Goal: Task Accomplishment & Management: Manage account settings

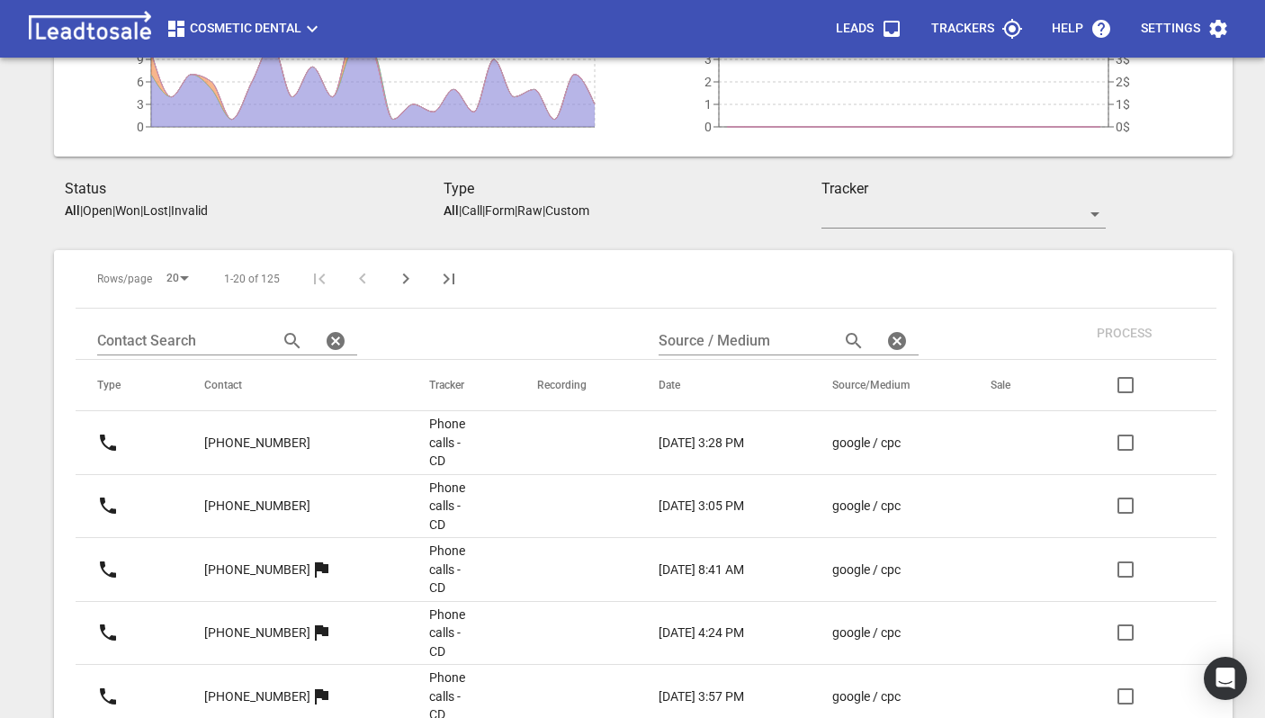
scroll to position [227, 0]
click at [267, 441] on p "[PHONE_NUMBER]" at bounding box center [257, 443] width 106 height 19
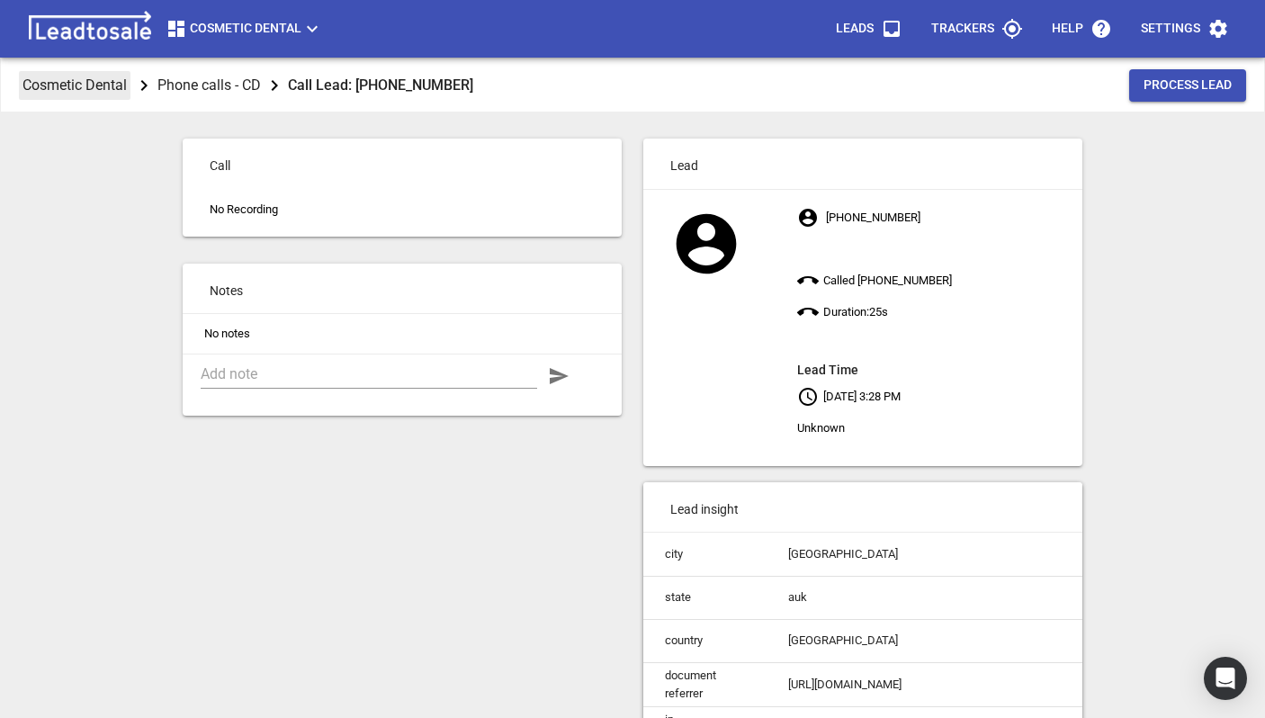
click at [84, 83] on p "Cosmetic Dental" at bounding box center [74, 85] width 104 height 21
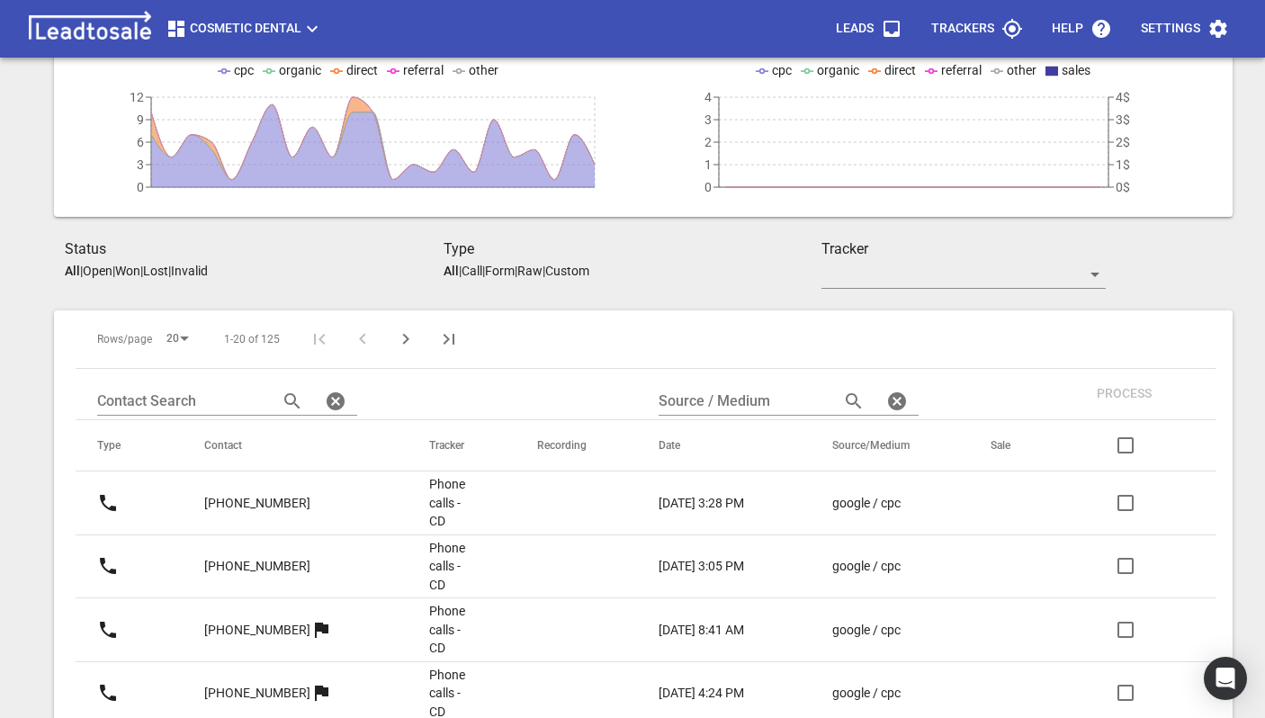
scroll to position [225, 0]
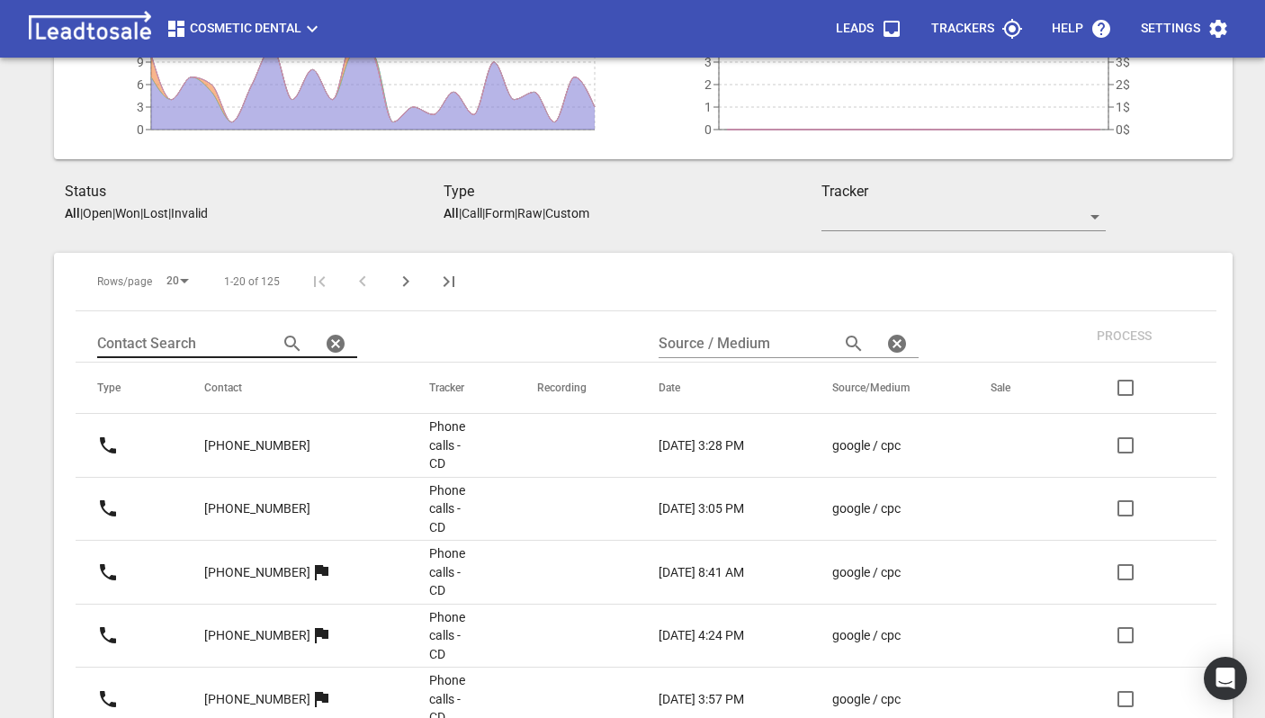
click at [224, 353] on input "text" at bounding box center [180, 343] width 166 height 29
type input "[PHONE_NUMBER]"
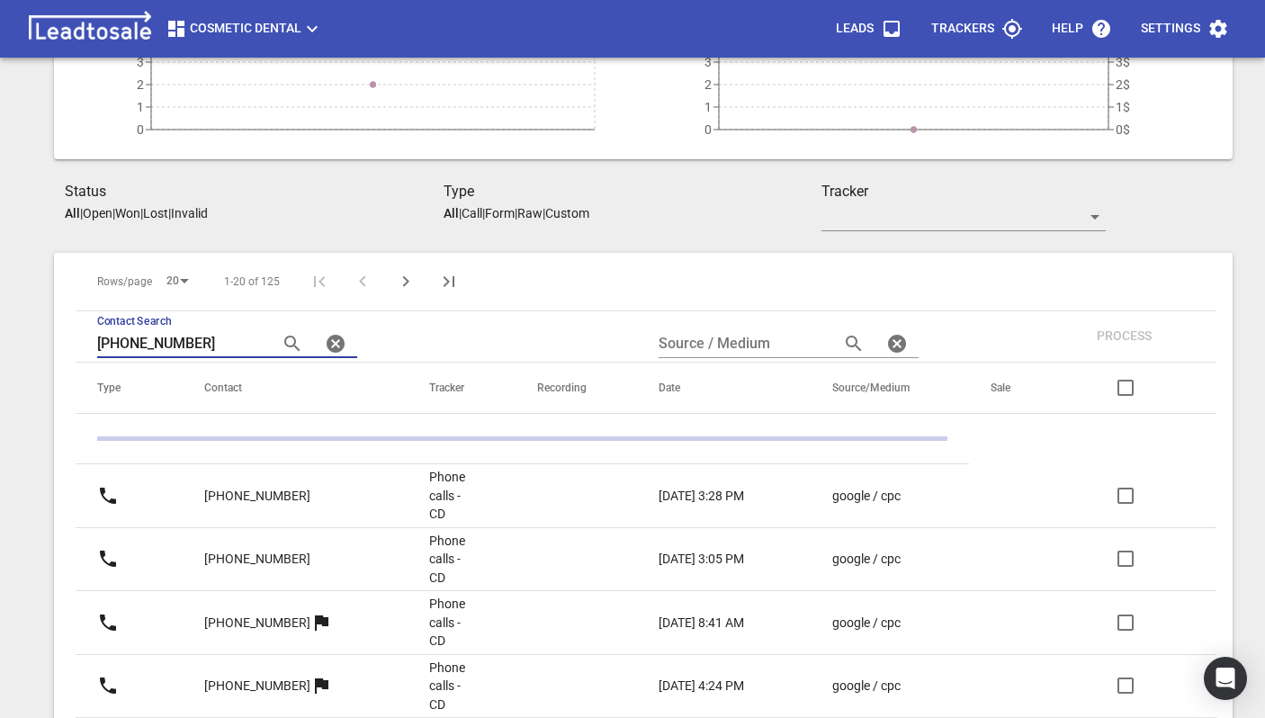
scroll to position [123, 0]
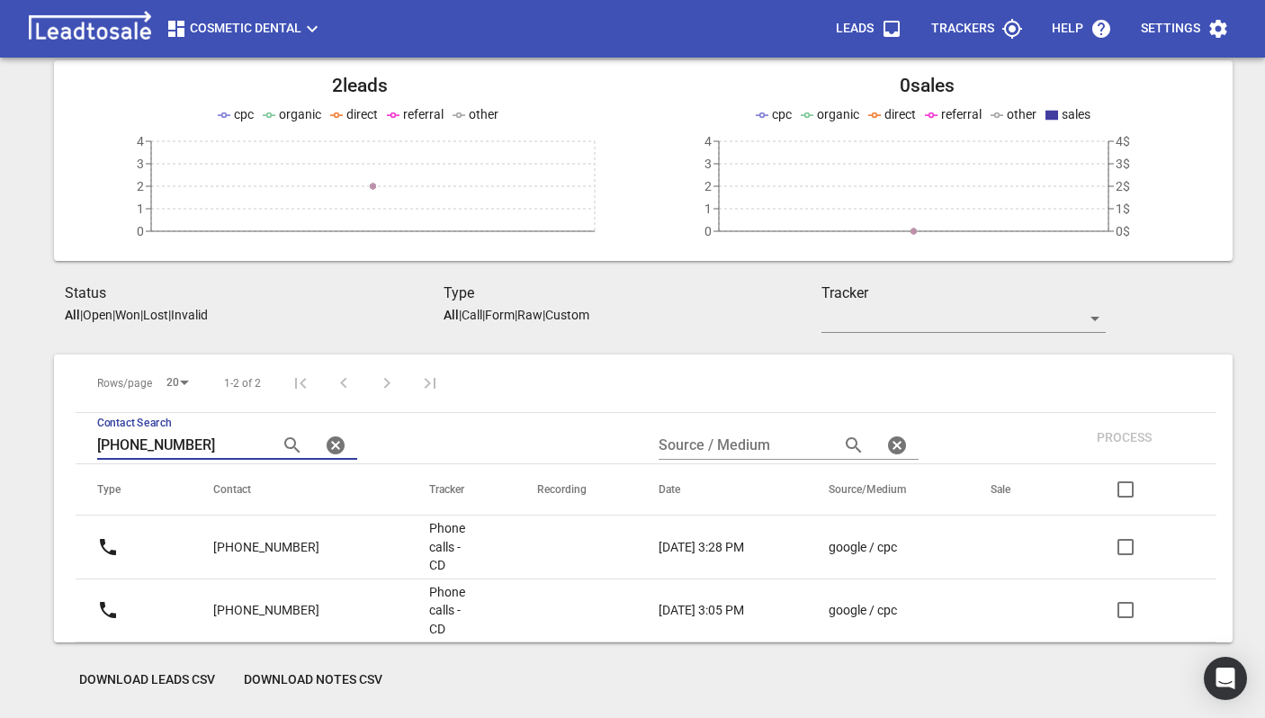
click at [290, 539] on p "[PHONE_NUMBER]" at bounding box center [266, 547] width 106 height 19
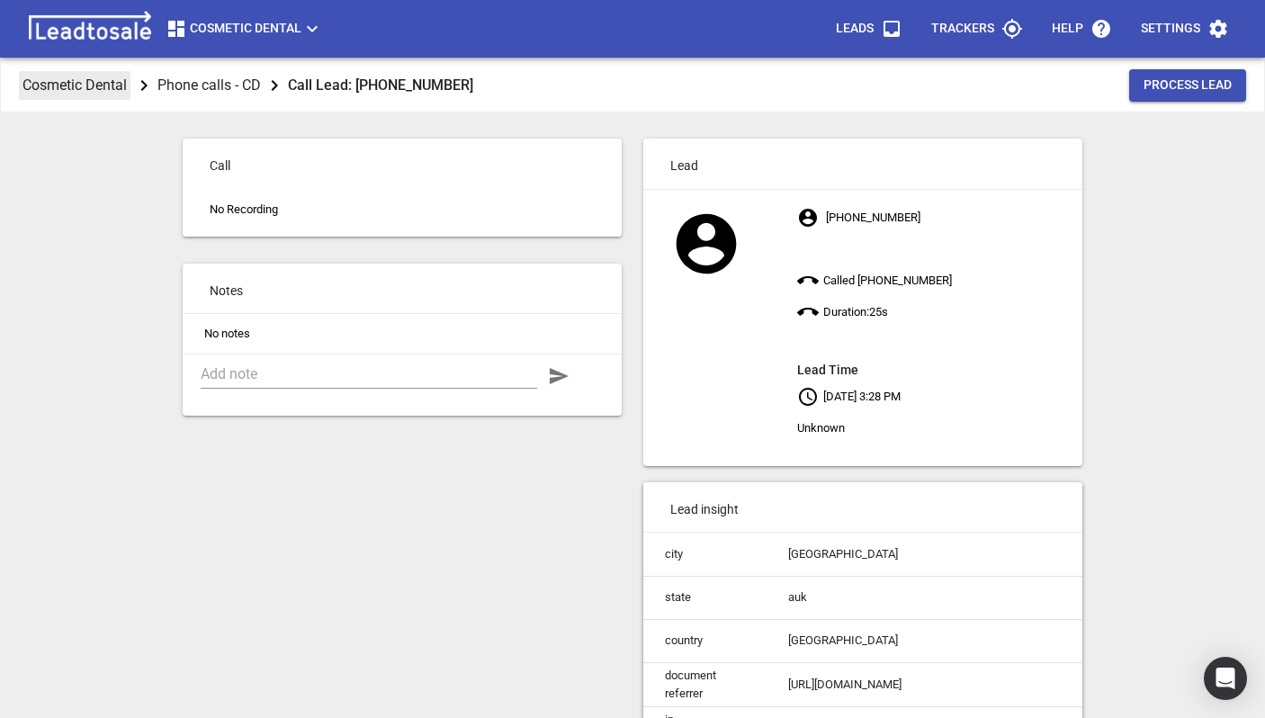
click at [85, 85] on p "Cosmetic Dental" at bounding box center [74, 85] width 104 height 21
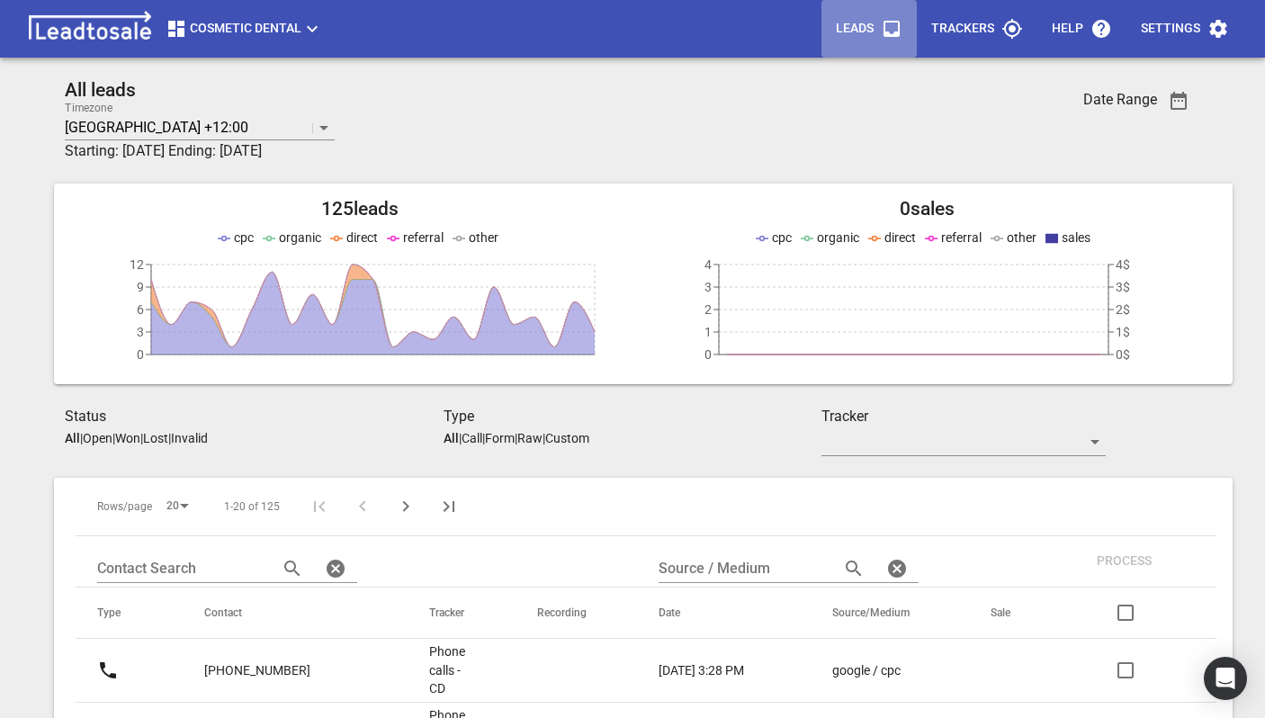
click at [895, 33] on icon "button" at bounding box center [891, 29] width 16 height 16
click at [981, 27] on p "Trackers" at bounding box center [962, 29] width 63 height 18
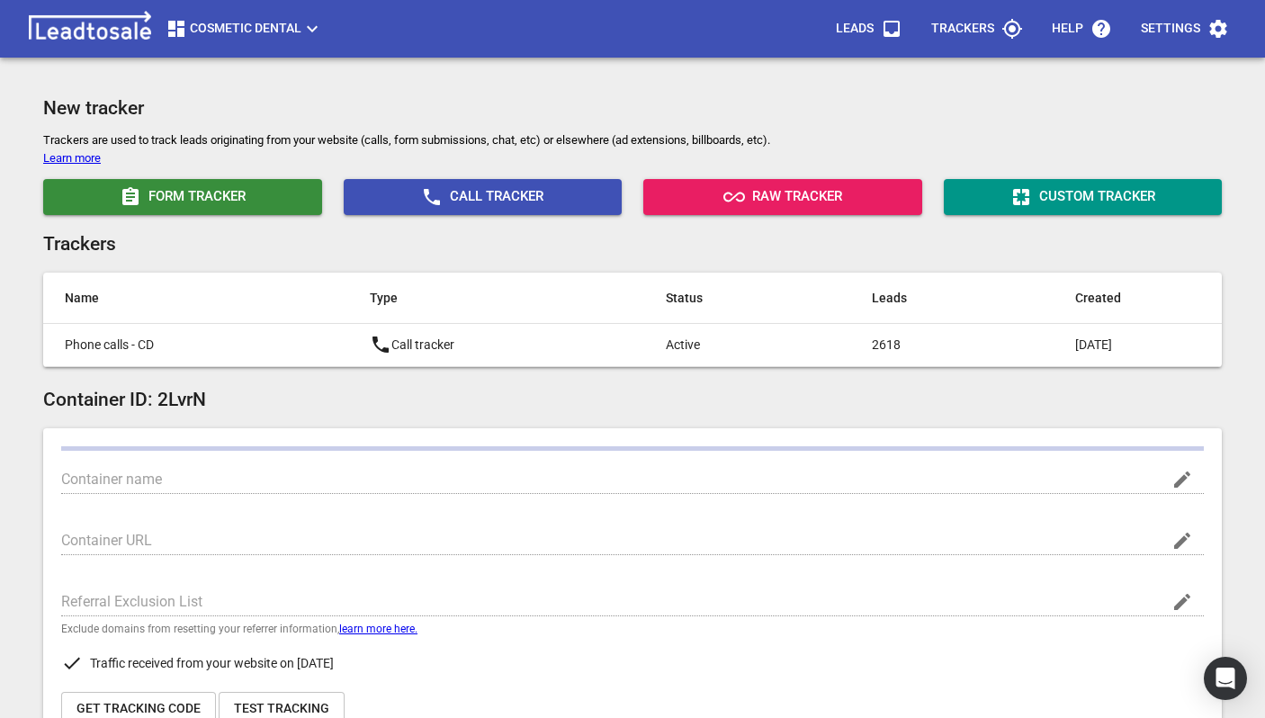
type input "Cosmetic Dental"
type input "[URL][DOMAIN_NAME]"
type input "[DOMAIN_NAME]"
type input "UA-7919562-1"
type input "G-KZWSC8XXRX"
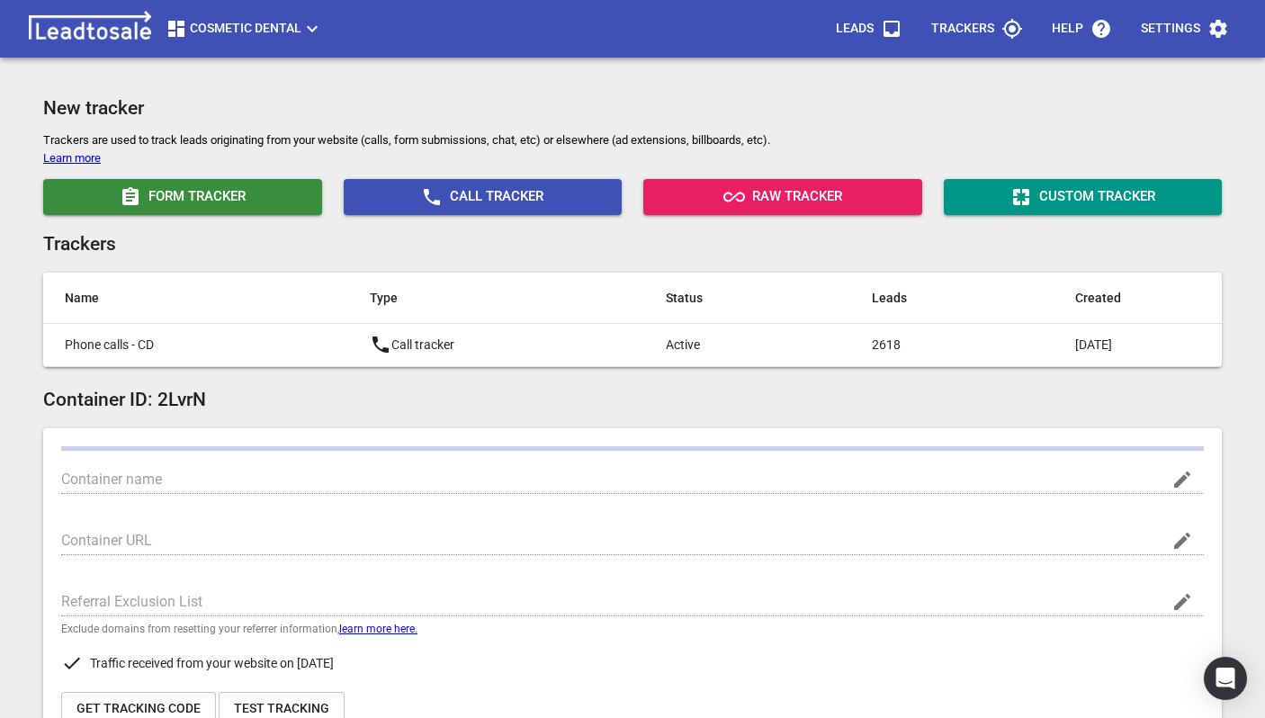
type input "pCXlrI0FSwaMQqCGqmVgoA"
type input "362943237462953"
checkbox input "true"
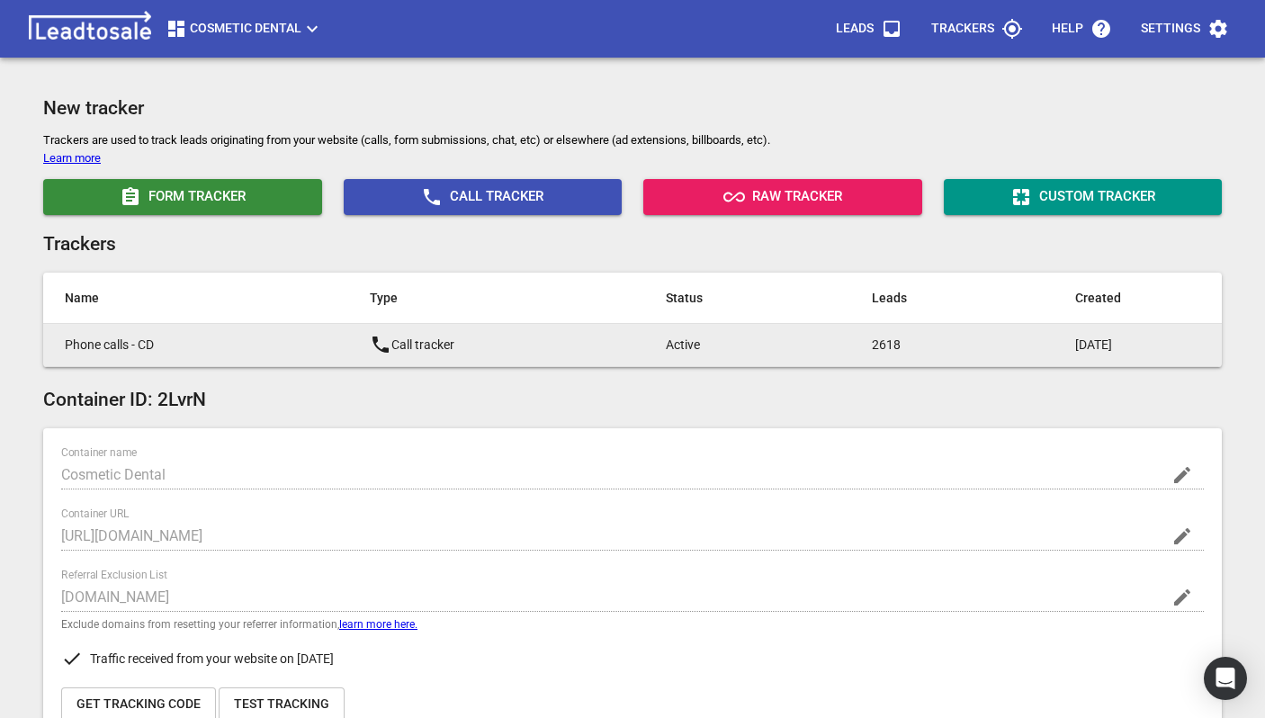
click at [488, 345] on p "Call tracker" at bounding box center [482, 345] width 224 height 22
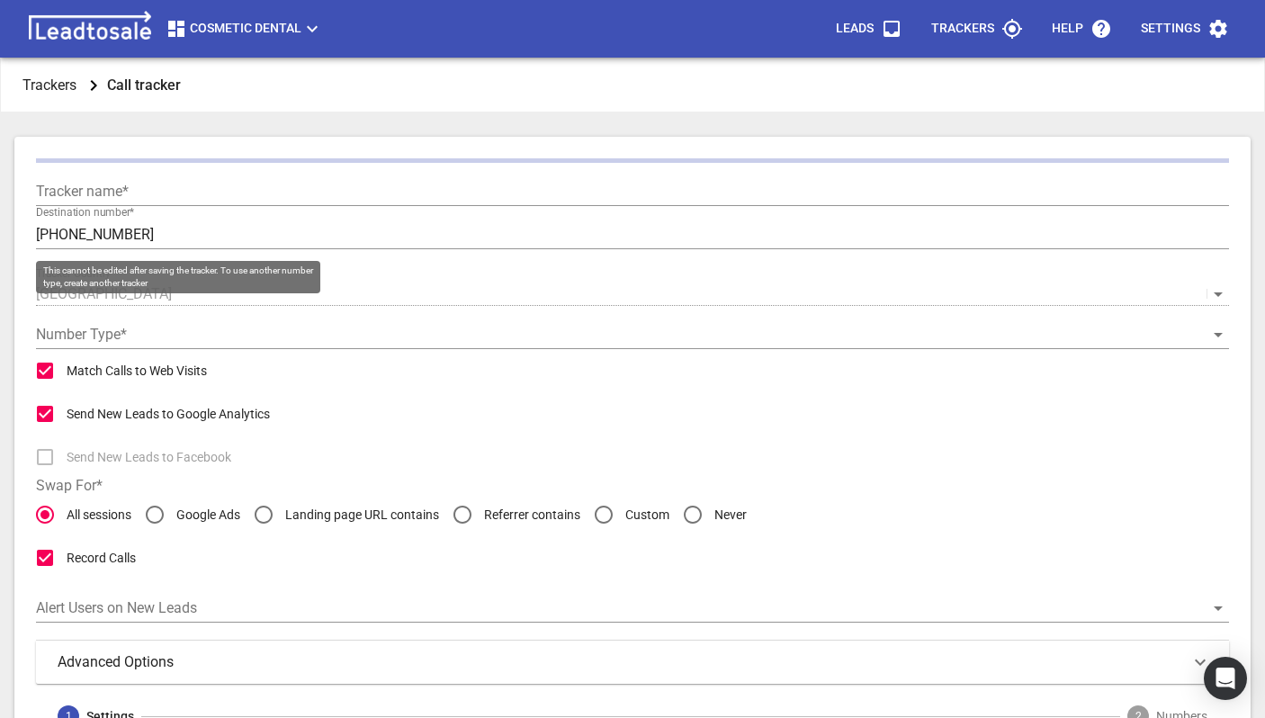
type input "Phone calls - CD"
type input "[PHONE_NUMBER]"
radio input "false"
radio input "true"
checkbox input "false"
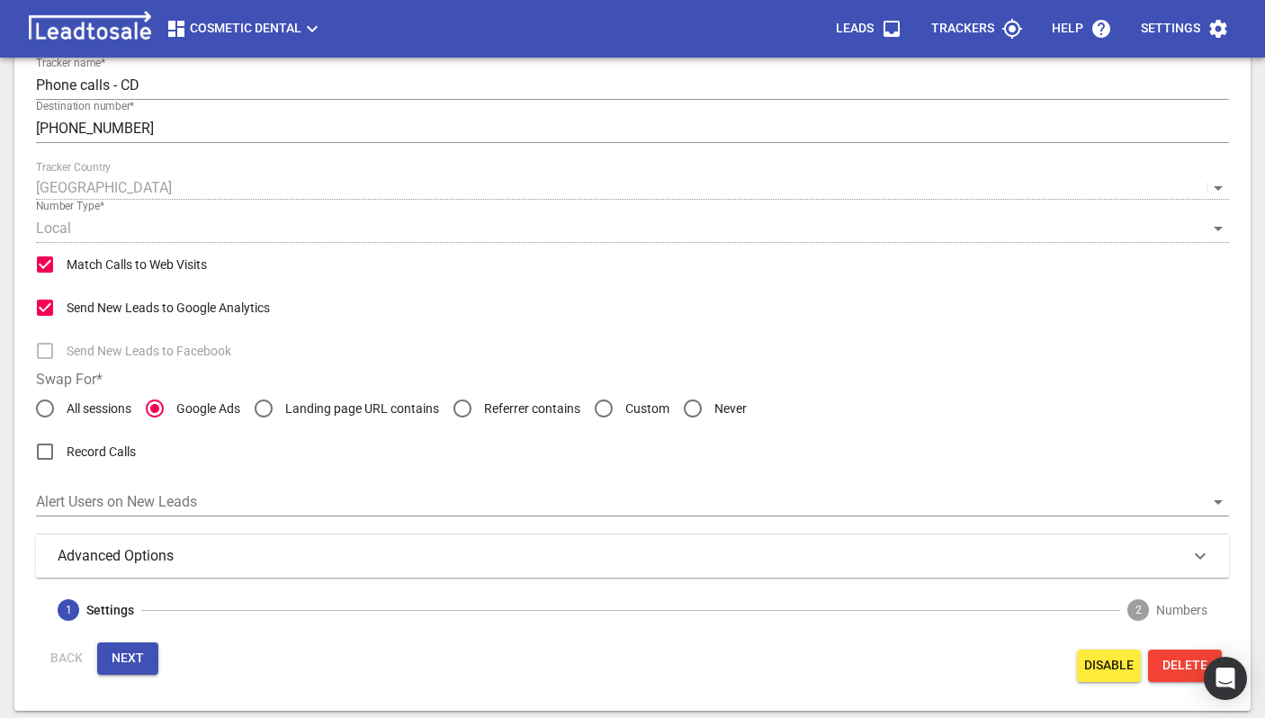
click at [217, 542] on div "Advanced Options" at bounding box center [632, 555] width 1193 height 43
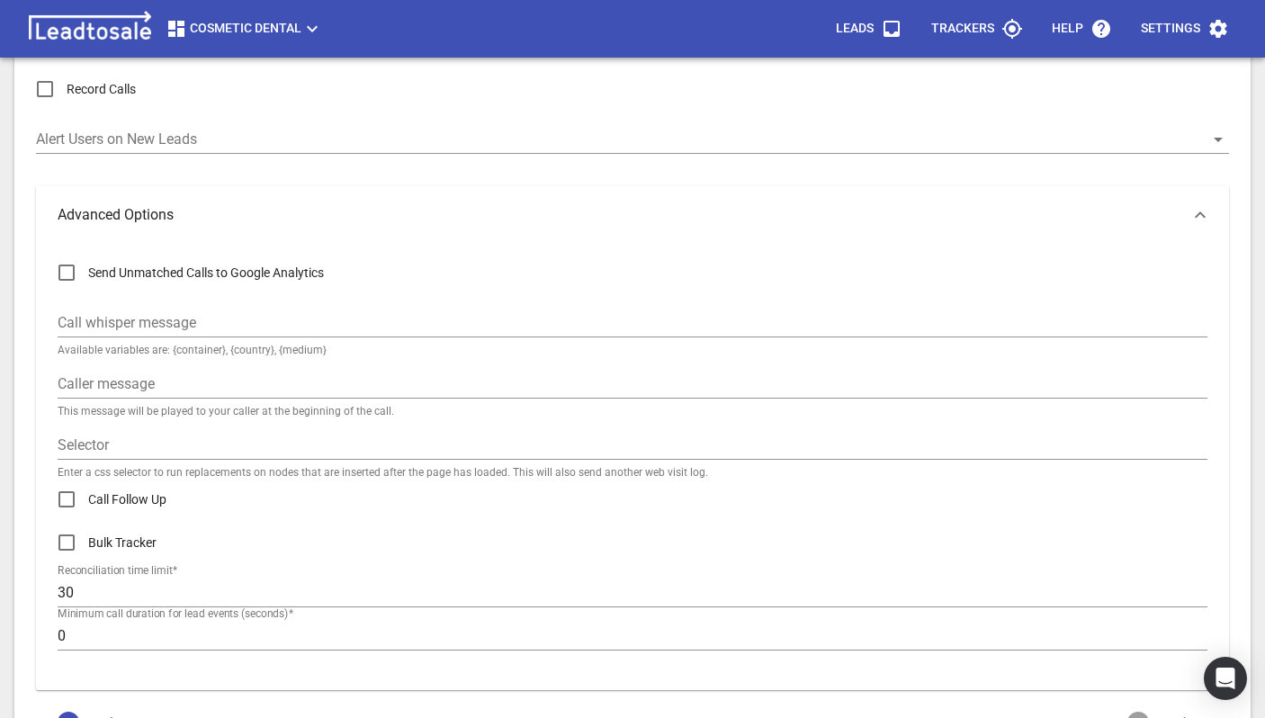
scroll to position [69, 0]
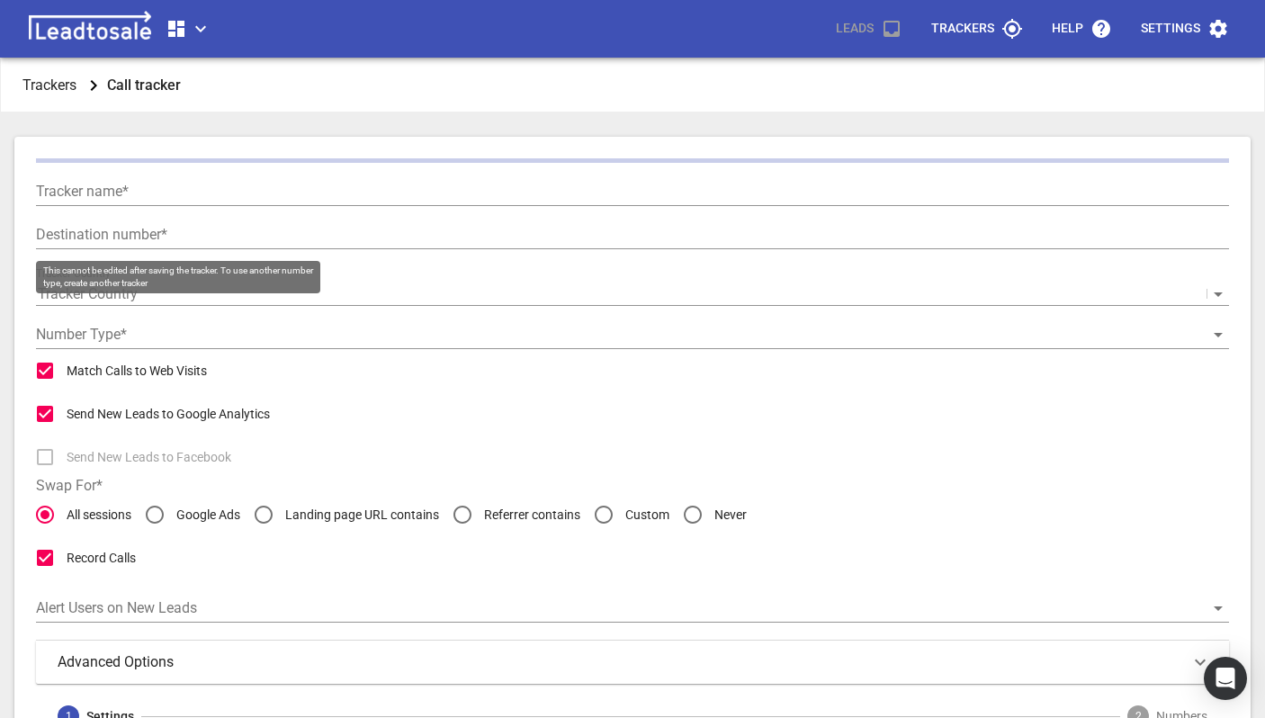
scroll to position [69, 0]
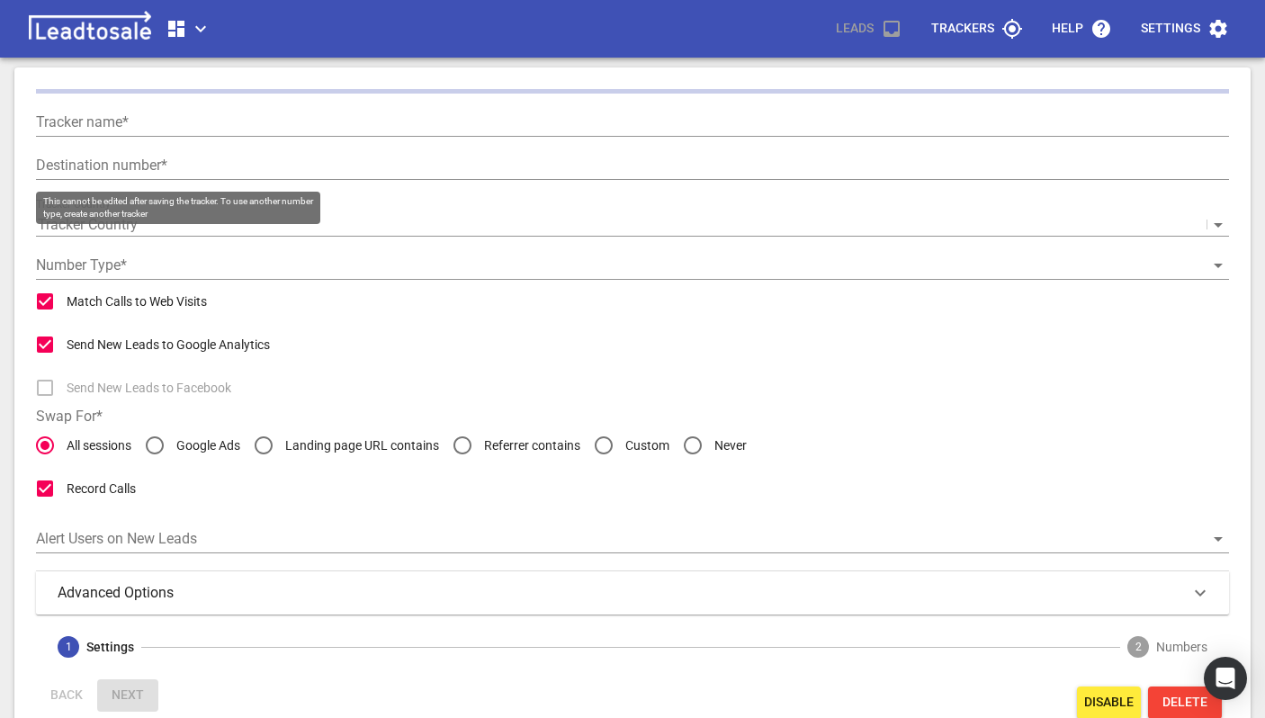
type input "+6421615635"
type input "Phone calls - CD"
type input "+6495242515"
radio input "false"
radio input "true"
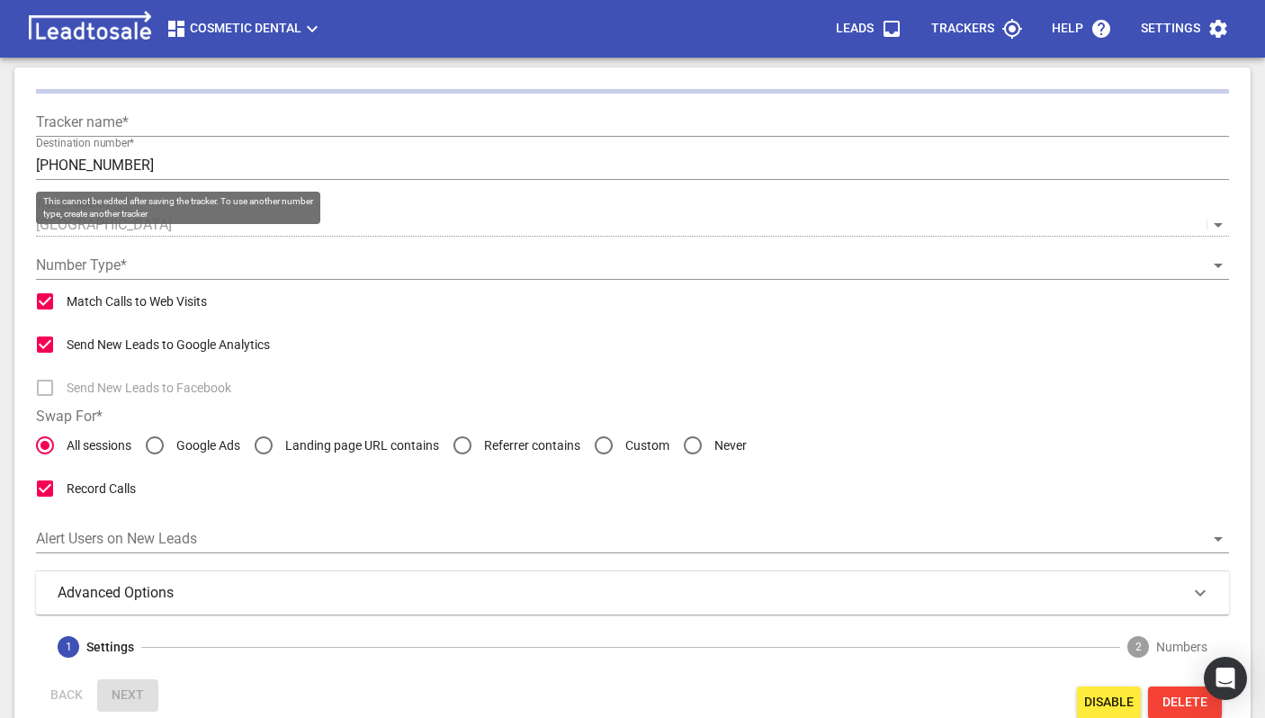
checkbox input "false"
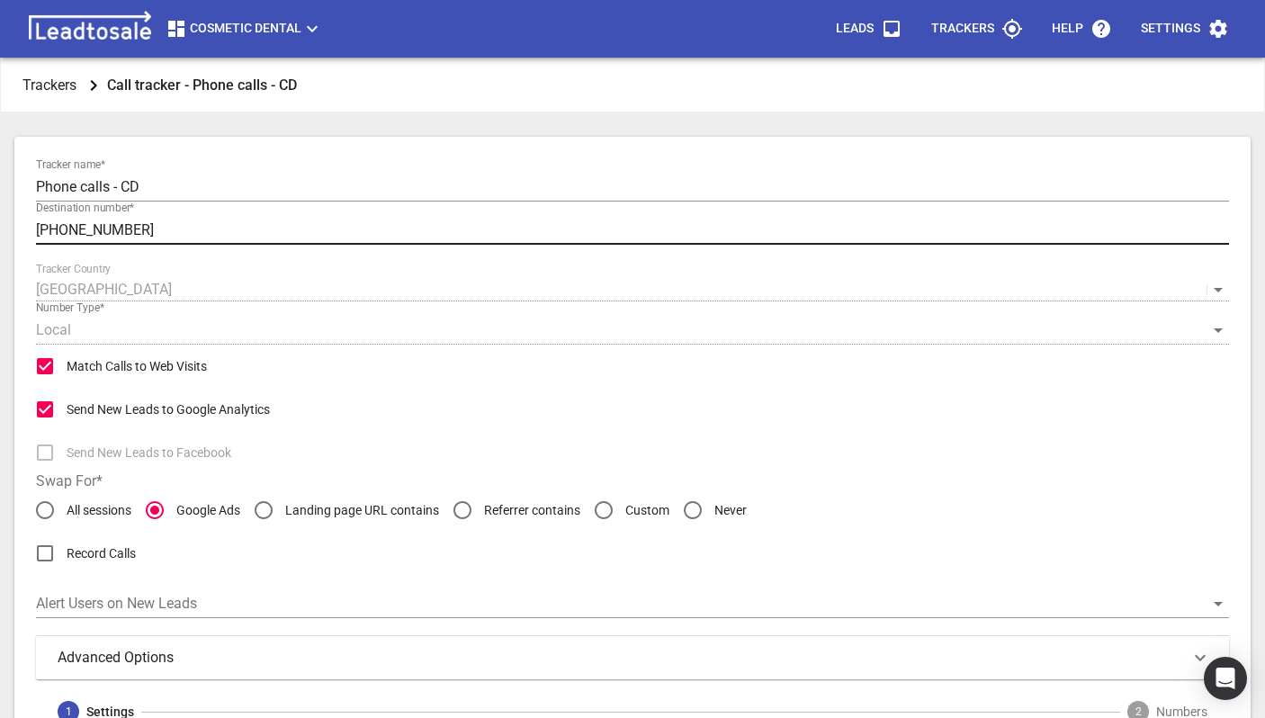
scroll to position [102, 0]
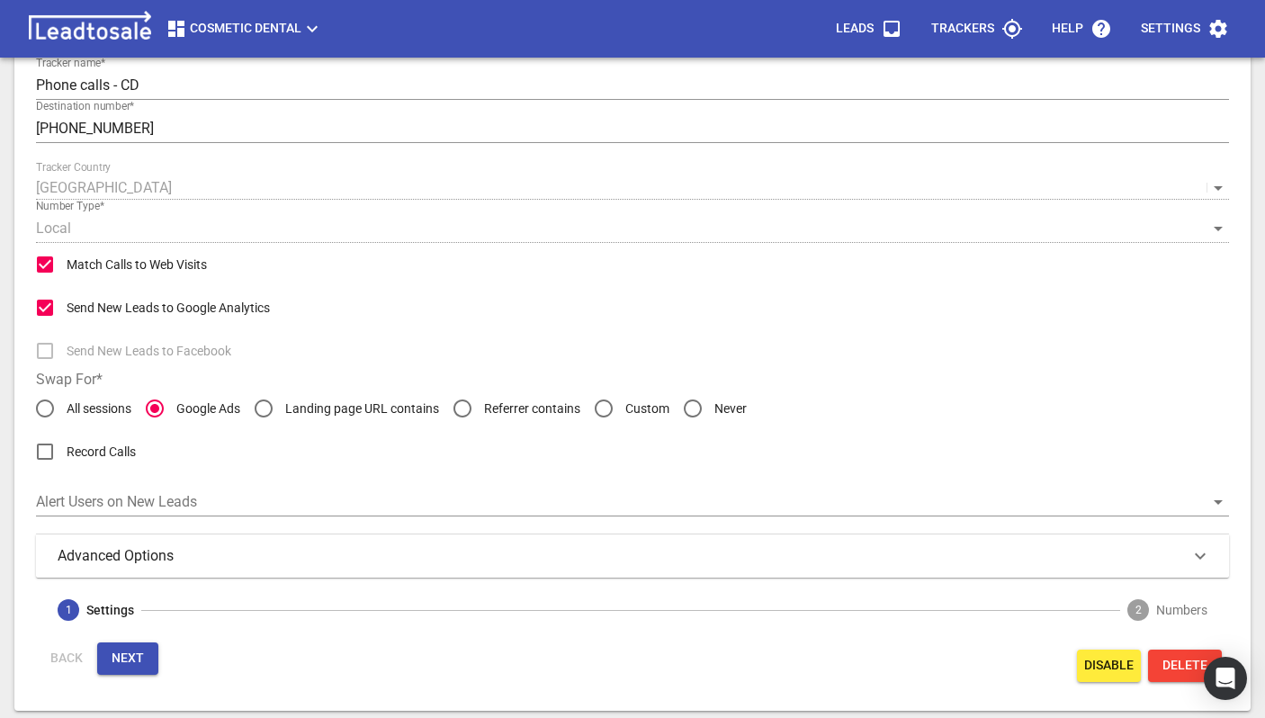
click at [396, 551] on div "Advanced Options" at bounding box center [633, 556] width 1150 height 22
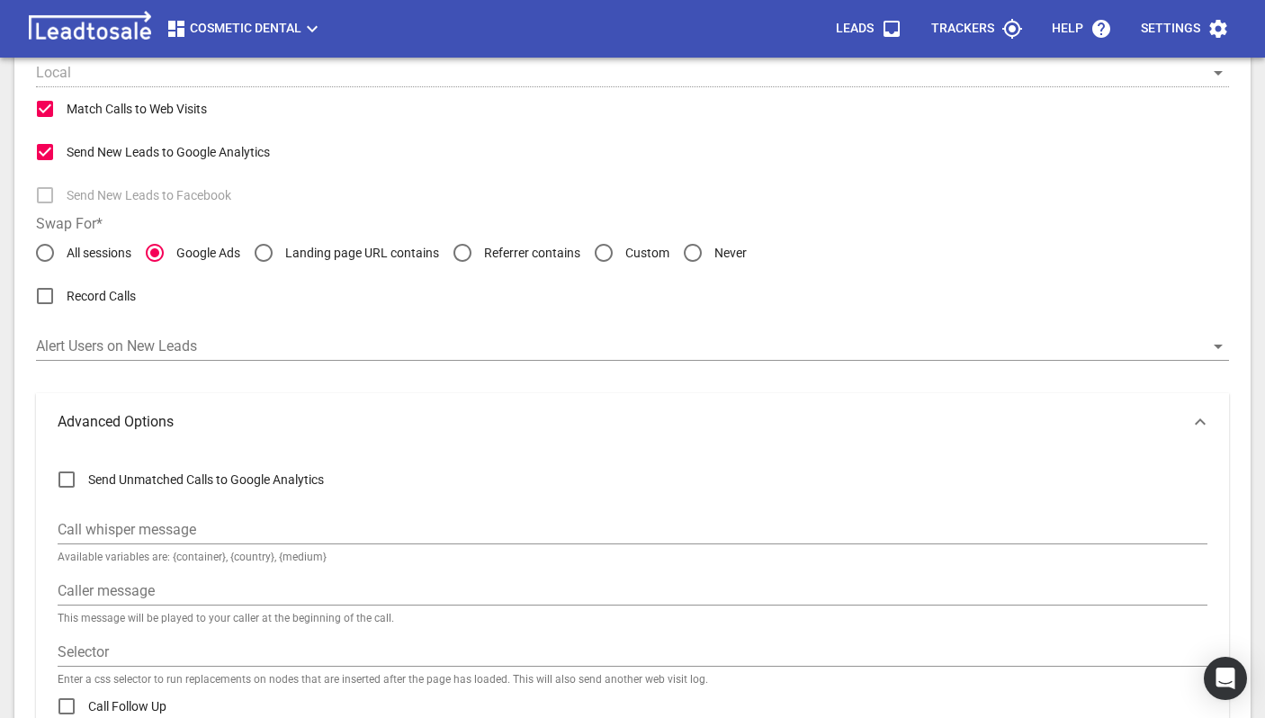
scroll to position [0, 0]
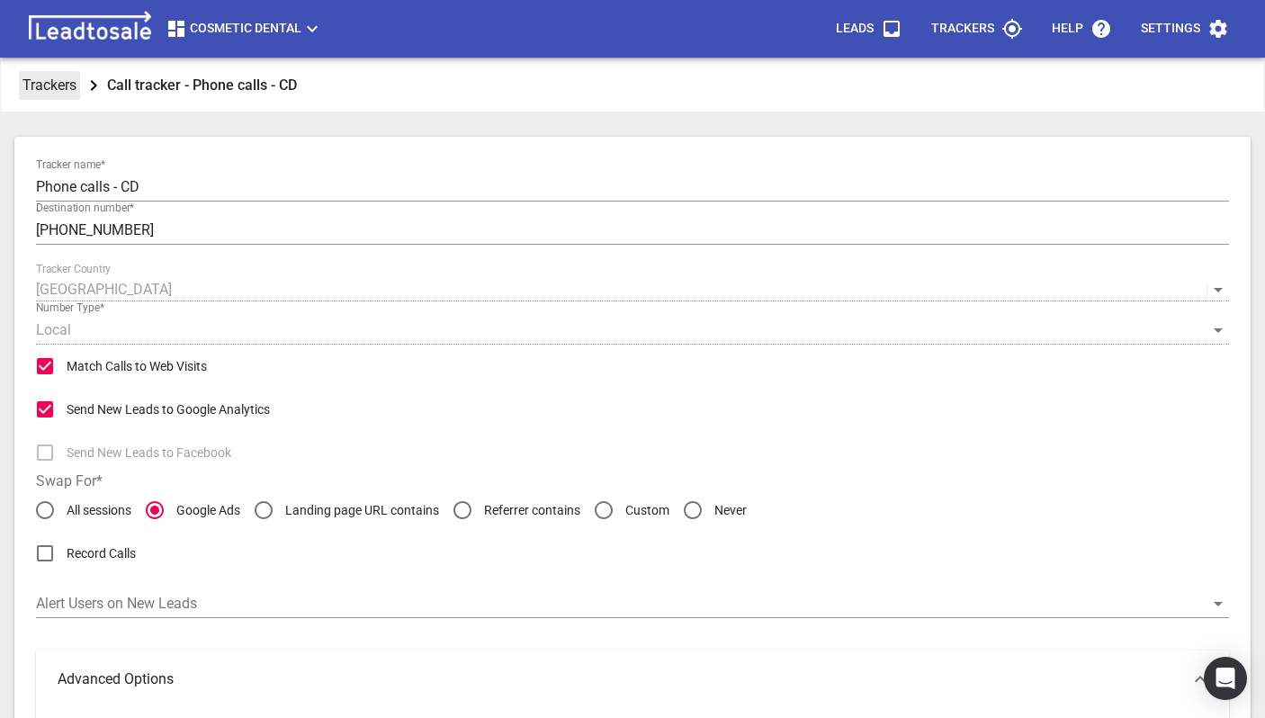
click at [26, 85] on p "Trackers" at bounding box center [49, 85] width 54 height 21
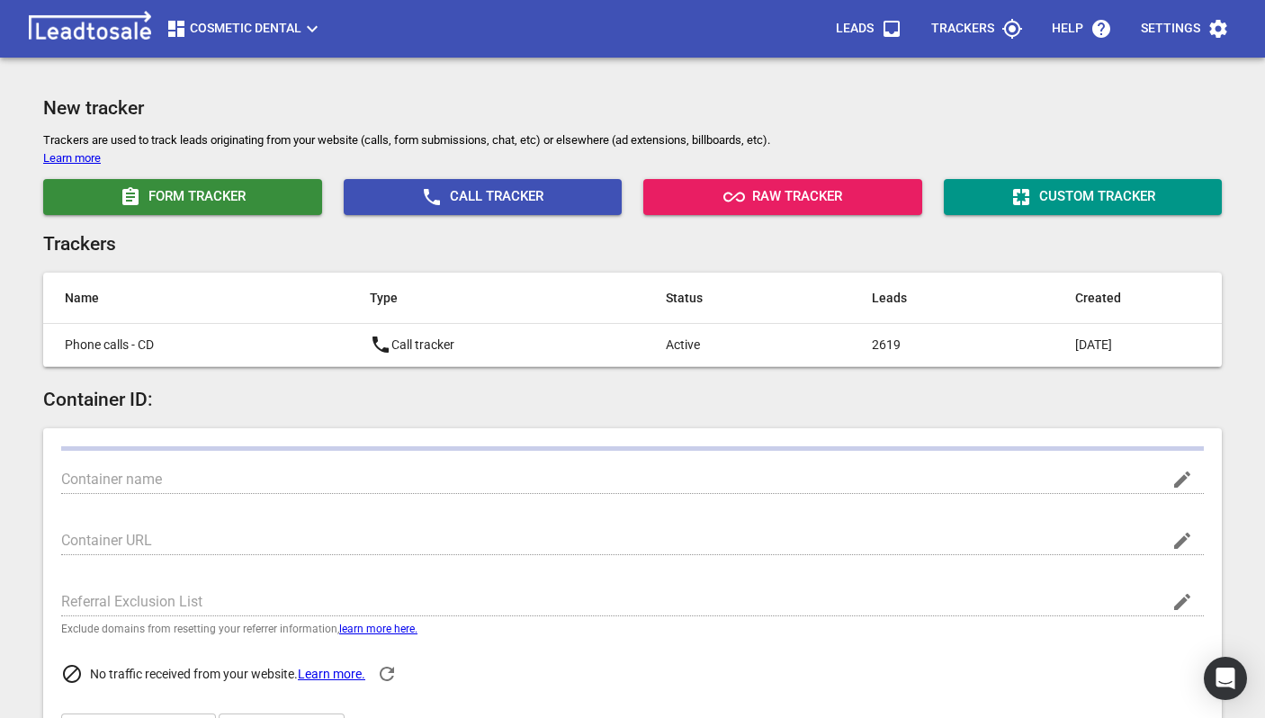
type input "Cosmetic Dental"
type input "https://www.cosmeticdental.co.nz/"
type input "leadto.sale"
type input "UA-7919562-1"
type input "G-KZWSC8XXRX"
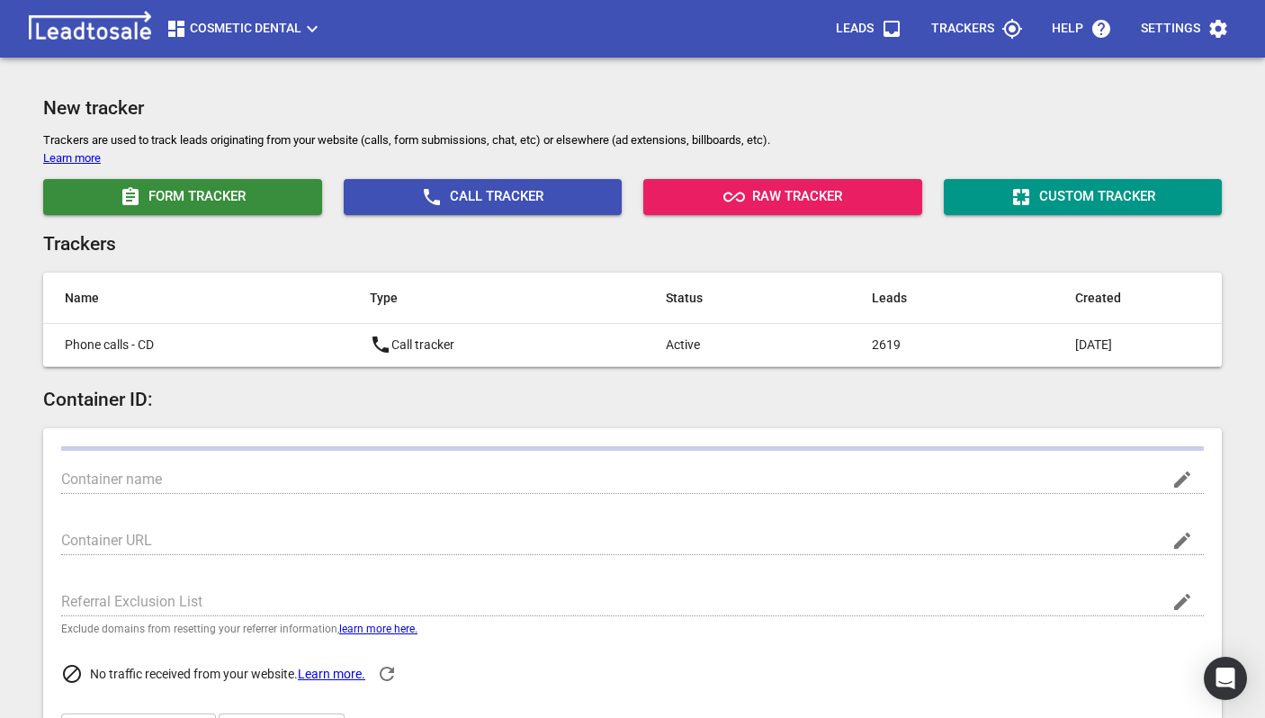
type input "pCXlrI0FSwaMQqCGqmVgoA"
type input "362943237462953"
checkbox input "true"
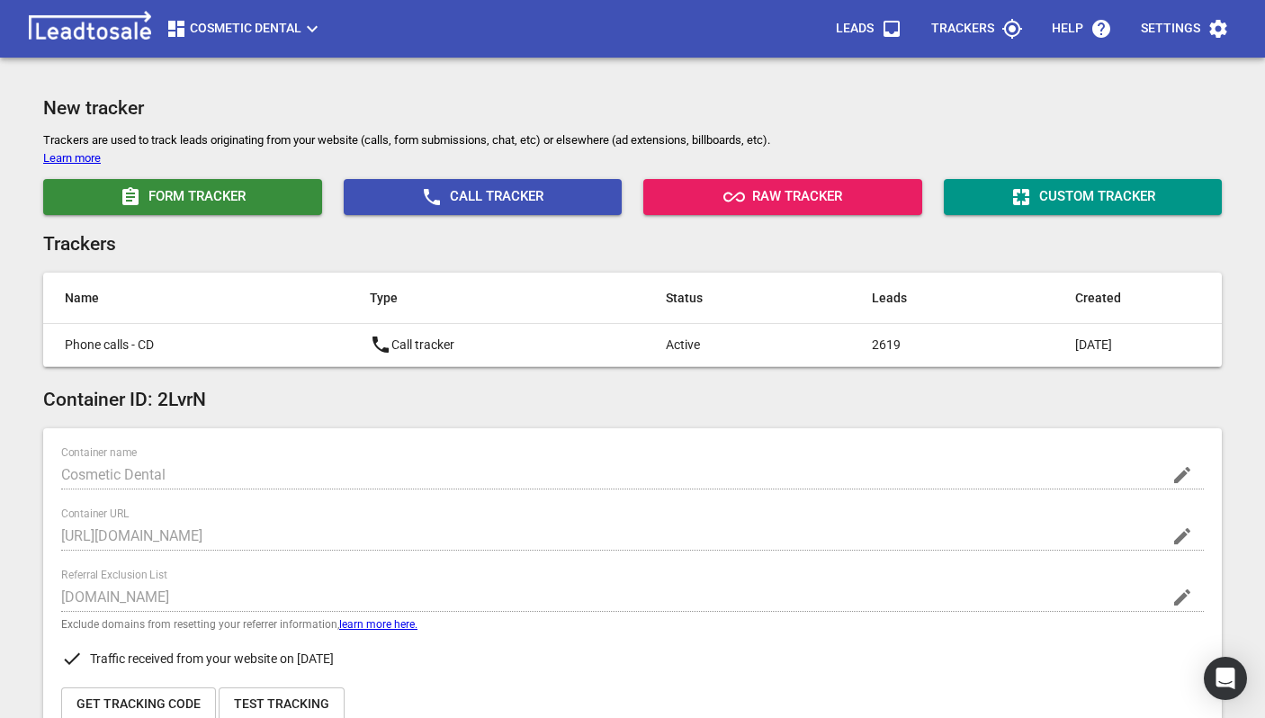
click at [872, 20] on p "Leads" at bounding box center [855, 29] width 38 height 18
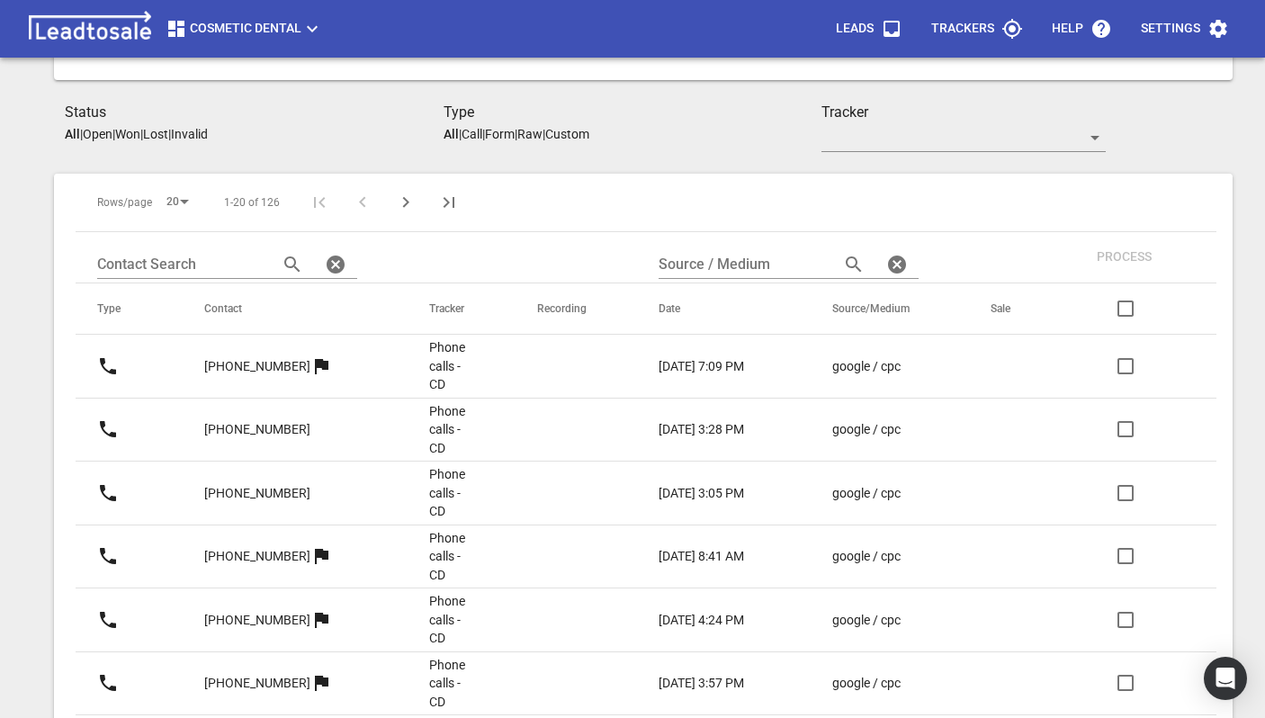
scroll to position [314, 0]
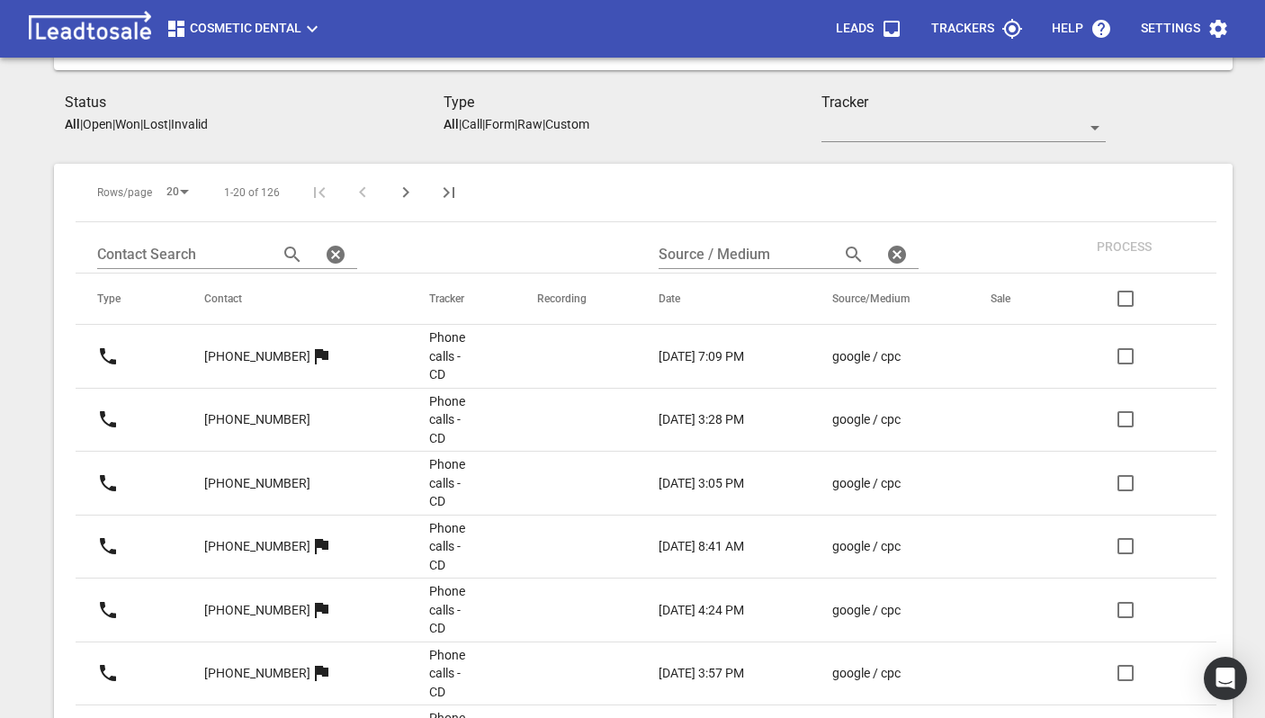
click at [236, 362] on p "[PHONE_NUMBER]" at bounding box center [257, 356] width 106 height 19
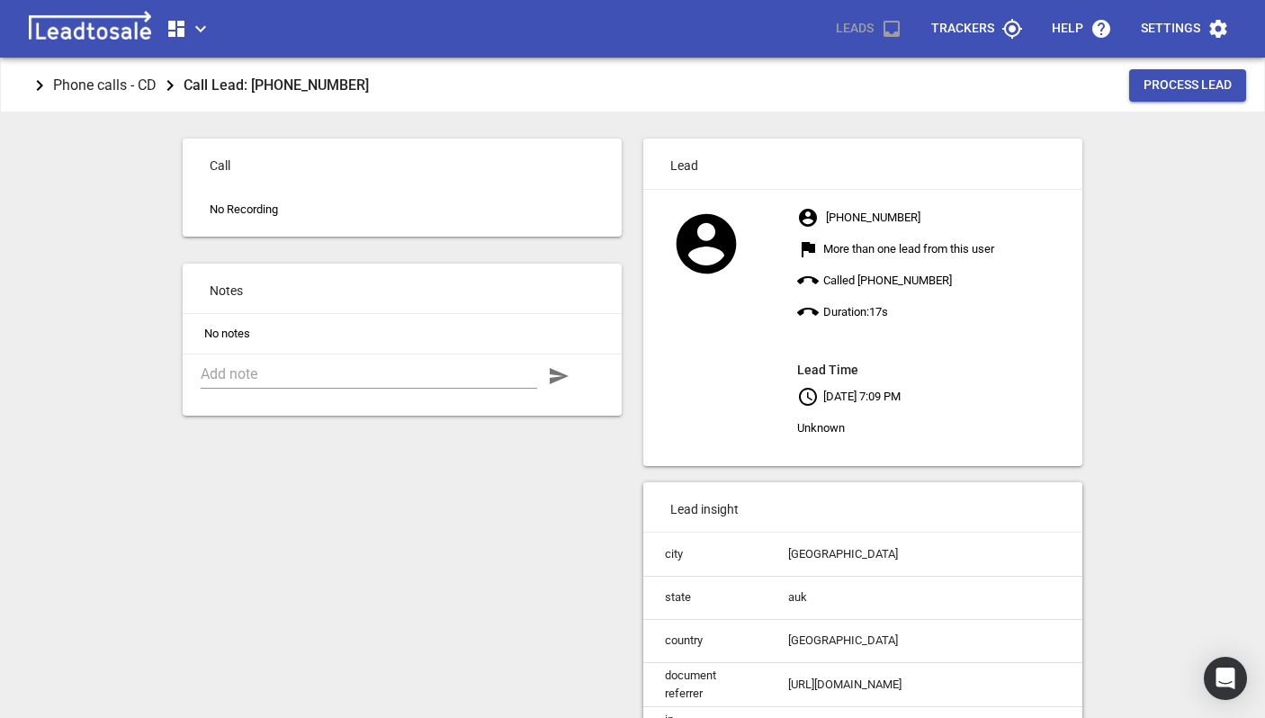
click at [936, 37] on p "Trackers" at bounding box center [962, 29] width 63 height 18
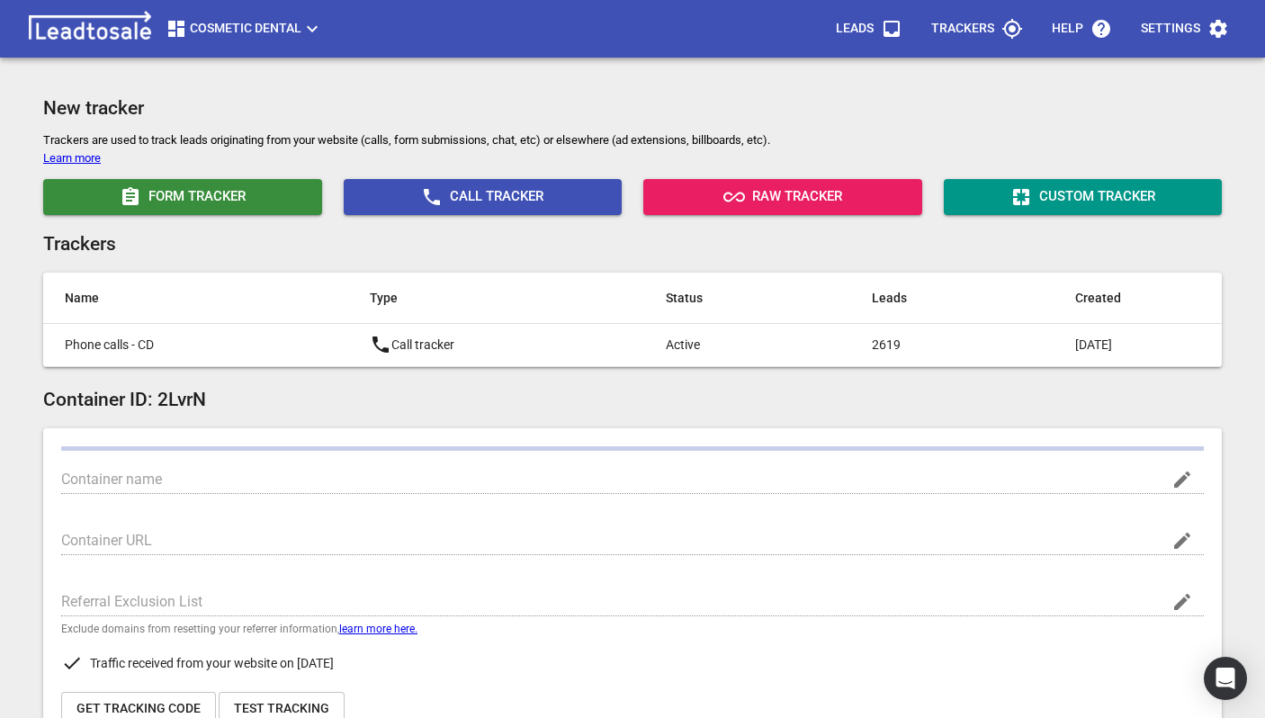
type input "Cosmetic Dental"
type input "[URL][DOMAIN_NAME]"
type input "[DOMAIN_NAME]"
type input "UA-7919562-1"
type input "G-KZWSC8XXRX"
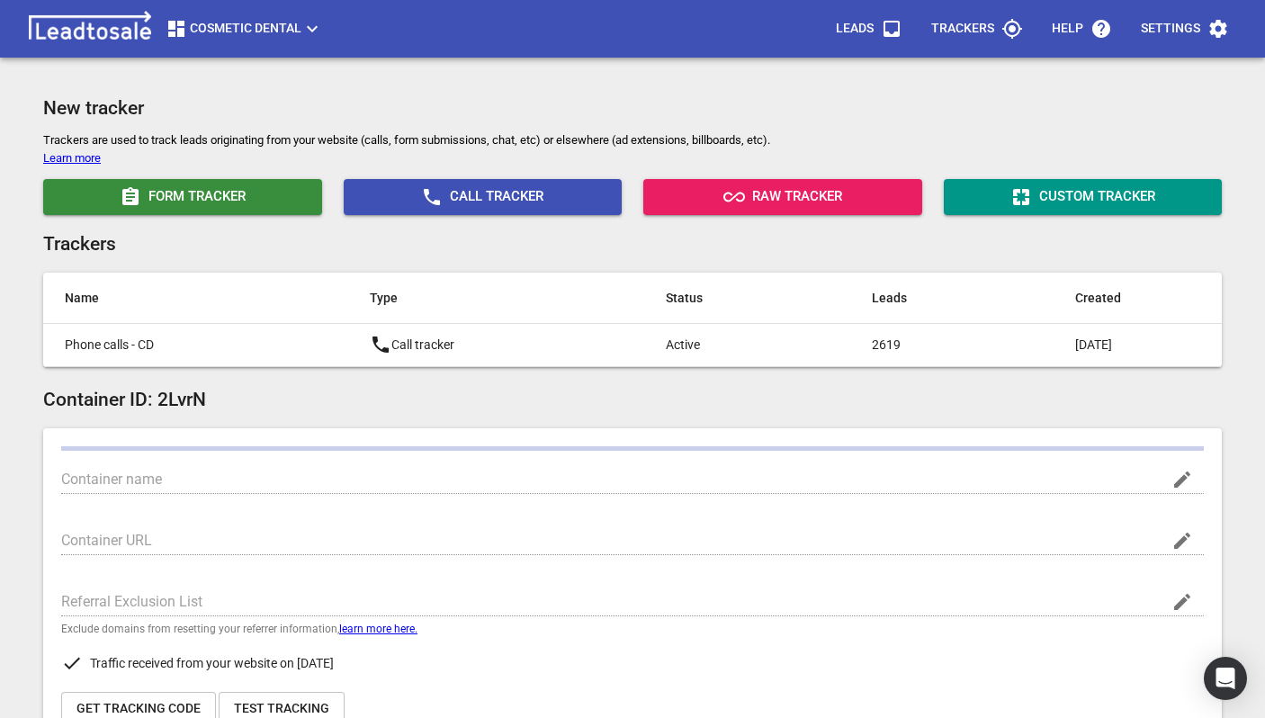
type input "pCXlrI0FSwaMQqCGqmVgoA"
type input "362943237462953"
checkbox input "true"
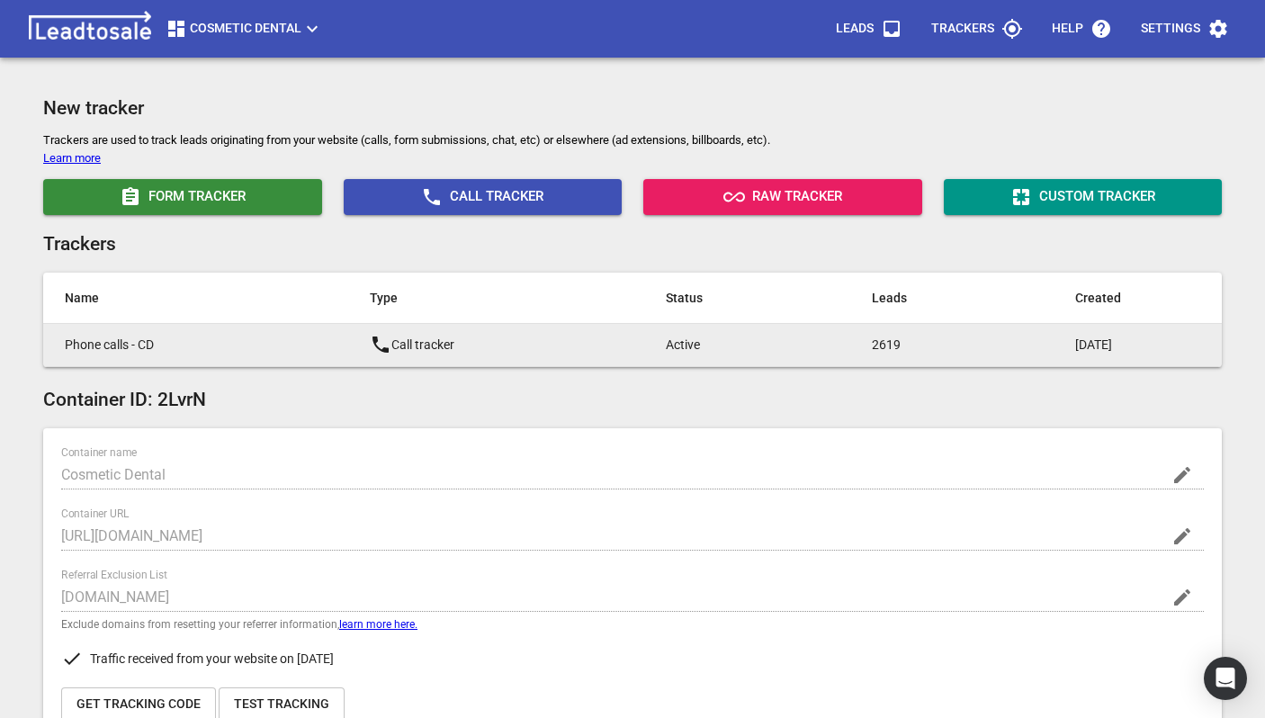
click at [370, 346] on icon at bounding box center [381, 345] width 22 height 22
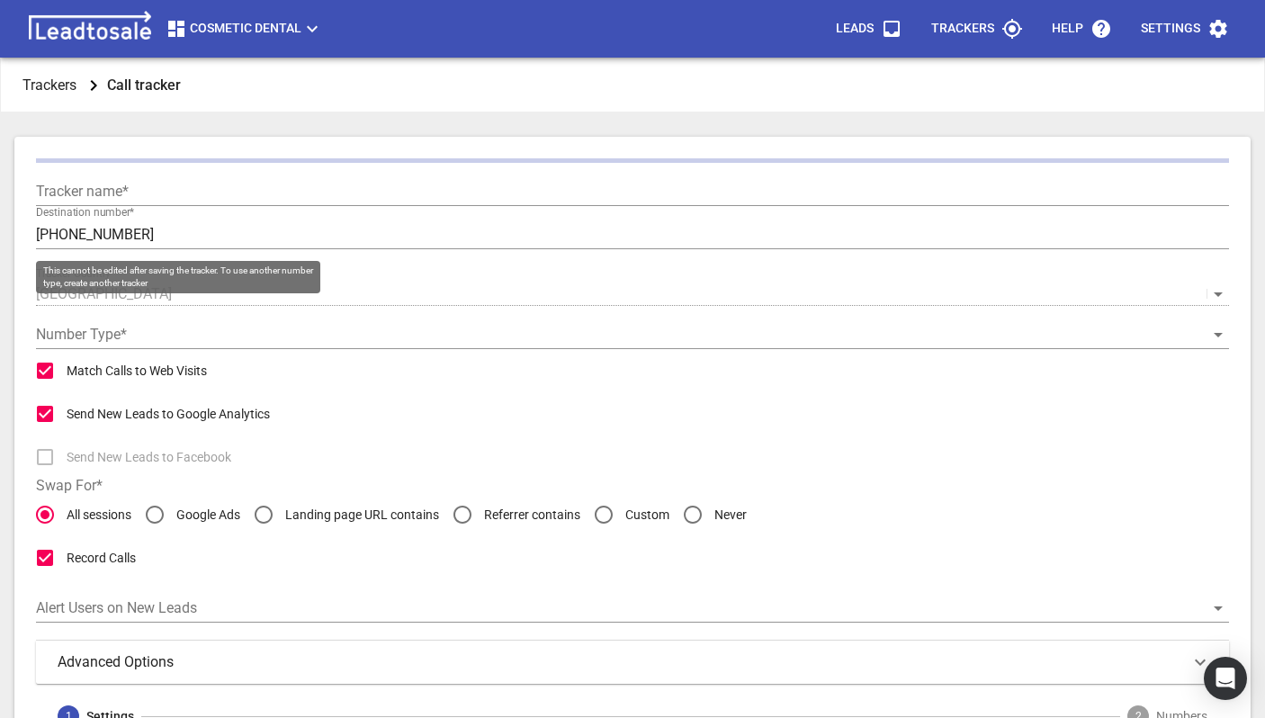
type input "Phone calls - CD"
type input "[PHONE_NUMBER]"
radio input "false"
radio input "true"
checkbox input "false"
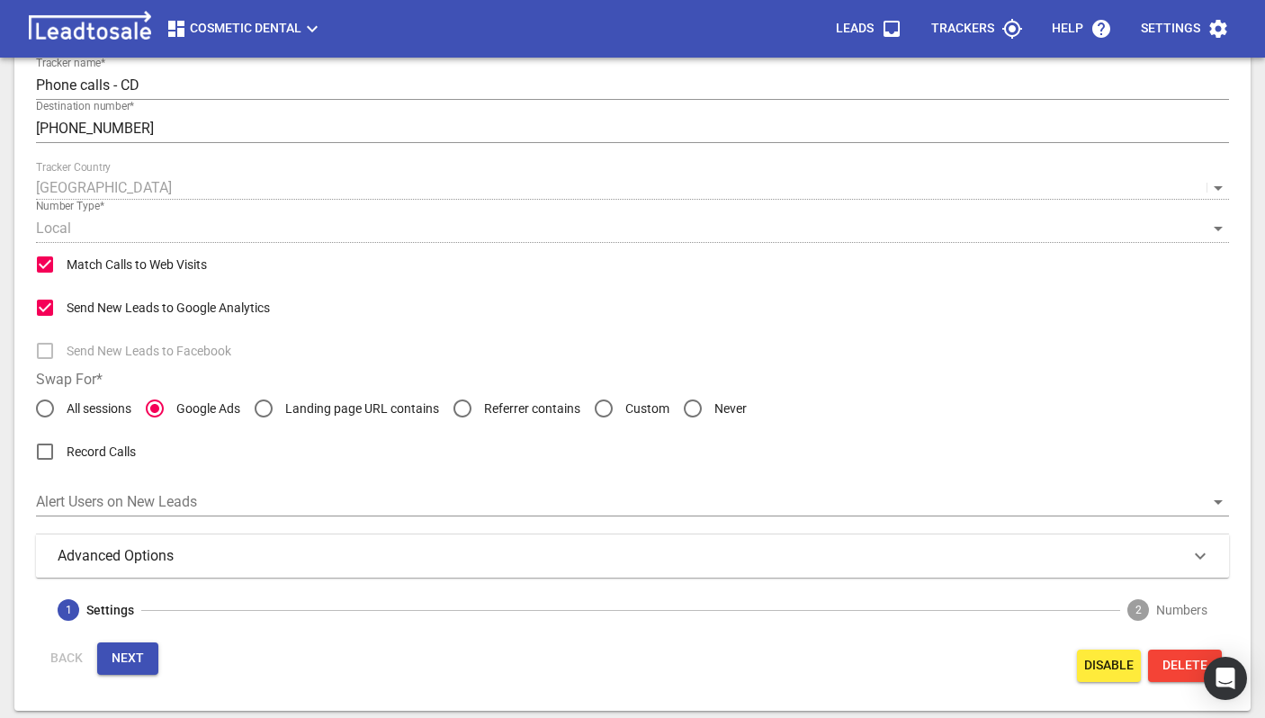
click at [207, 563] on div "Advanced Options" at bounding box center [633, 556] width 1150 height 22
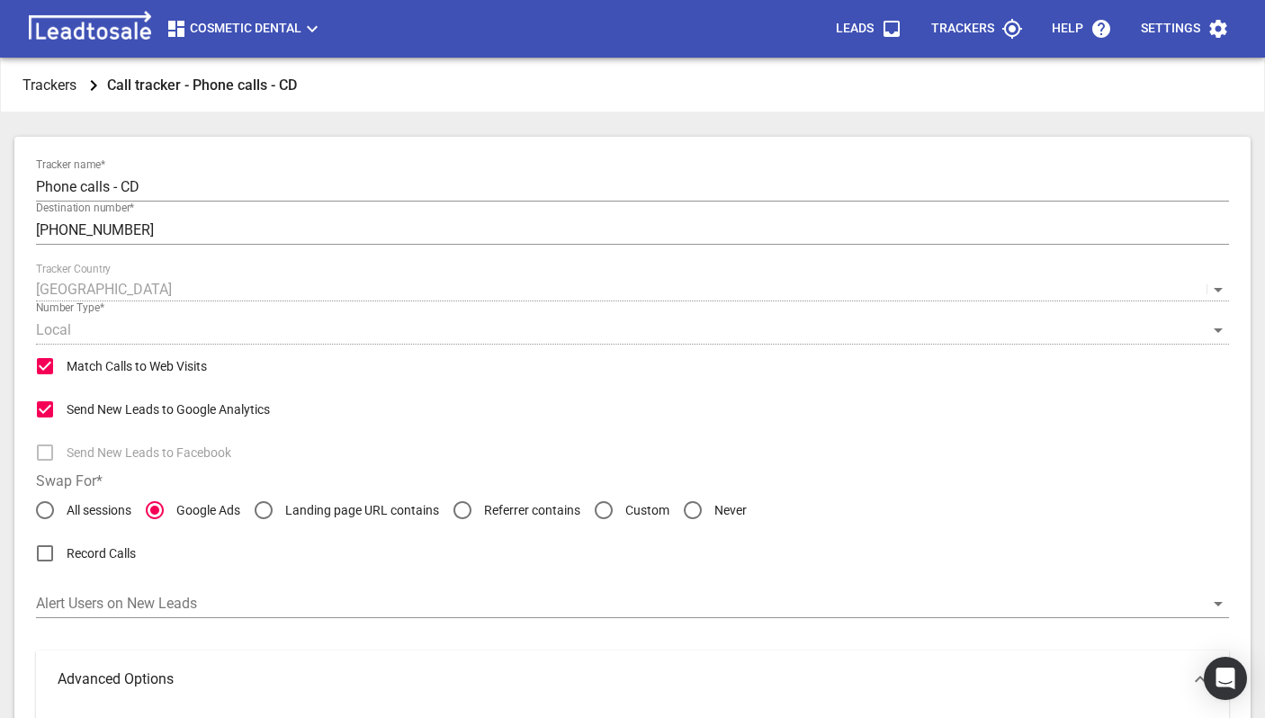
click at [870, 25] on p "Leads" at bounding box center [855, 29] width 38 height 18
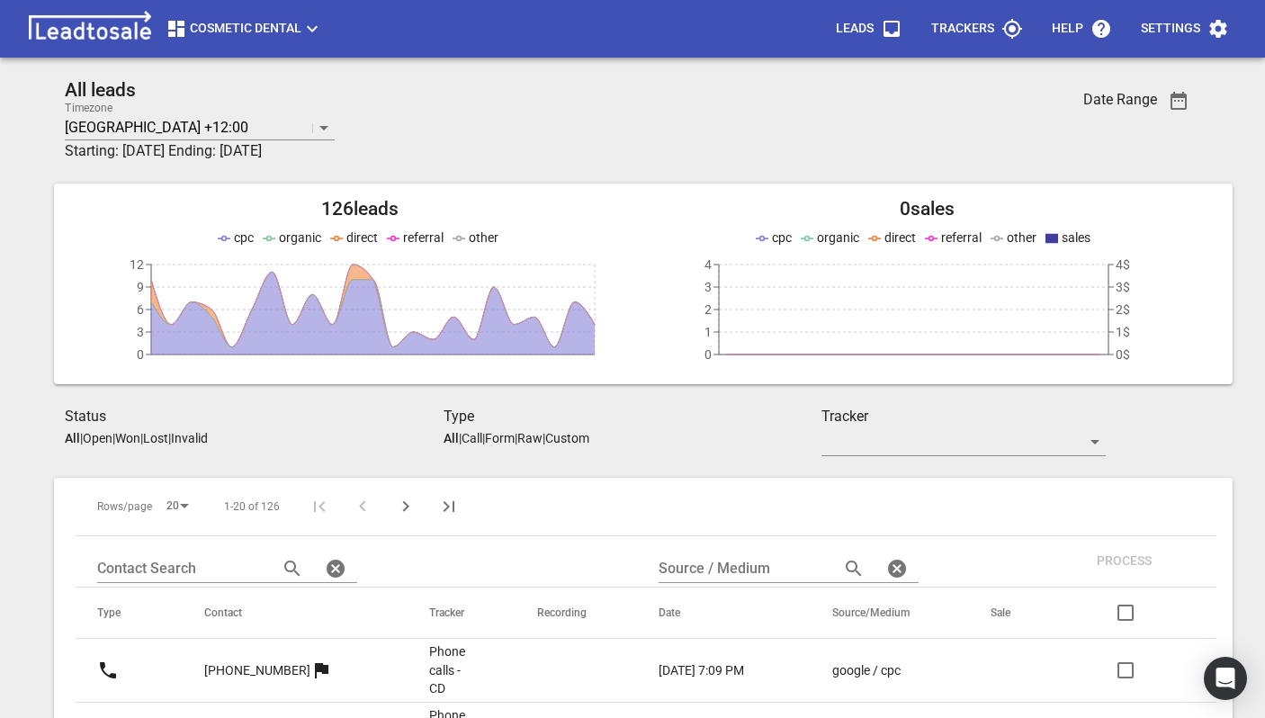
click at [378, 654] on td "[PHONE_NUMBER]" at bounding box center [295, 671] width 225 height 64
click at [427, 661] on td "Phone calls - CD" at bounding box center [461, 671] width 108 height 64
click at [478, 668] on td "Phone calls - CD" at bounding box center [461, 671] width 108 height 64
click at [458, 666] on p "Phone calls - CD" at bounding box center [447, 670] width 36 height 56
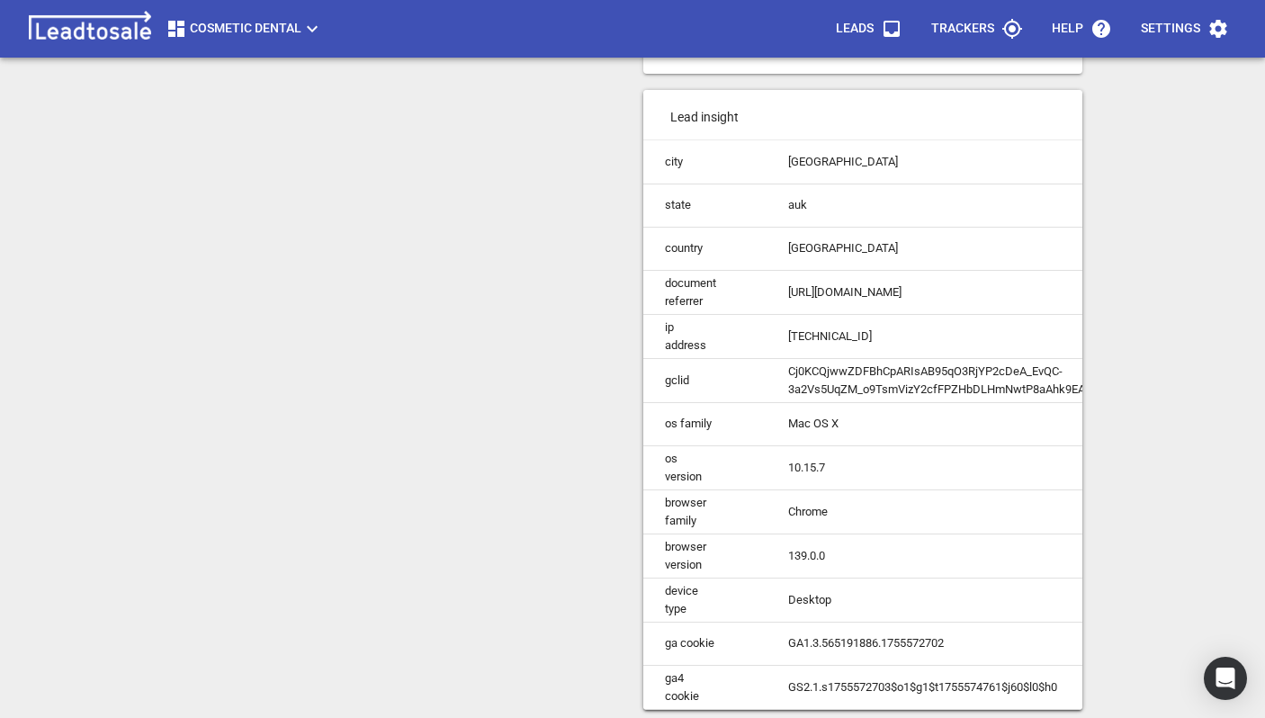
click at [867, 374] on td "Cj0KCQjwwZDFBhCpARIsAB95qO3RjYP2cDeA_EvQC-3a2Vs5UqZM_o9TsmVizY2cfFPZHbDLHmNwtP8…" at bounding box center [957, 380] width 382 height 44
click at [797, 366] on td "Cj0KCQjwwZDFBhCpARIsAB95qO3RjYP2cDeA_EvQC-3a2Vs5UqZM_o9TsmVizY2cfFPZHbDLHmNwtP8…" at bounding box center [957, 378] width 382 height 44
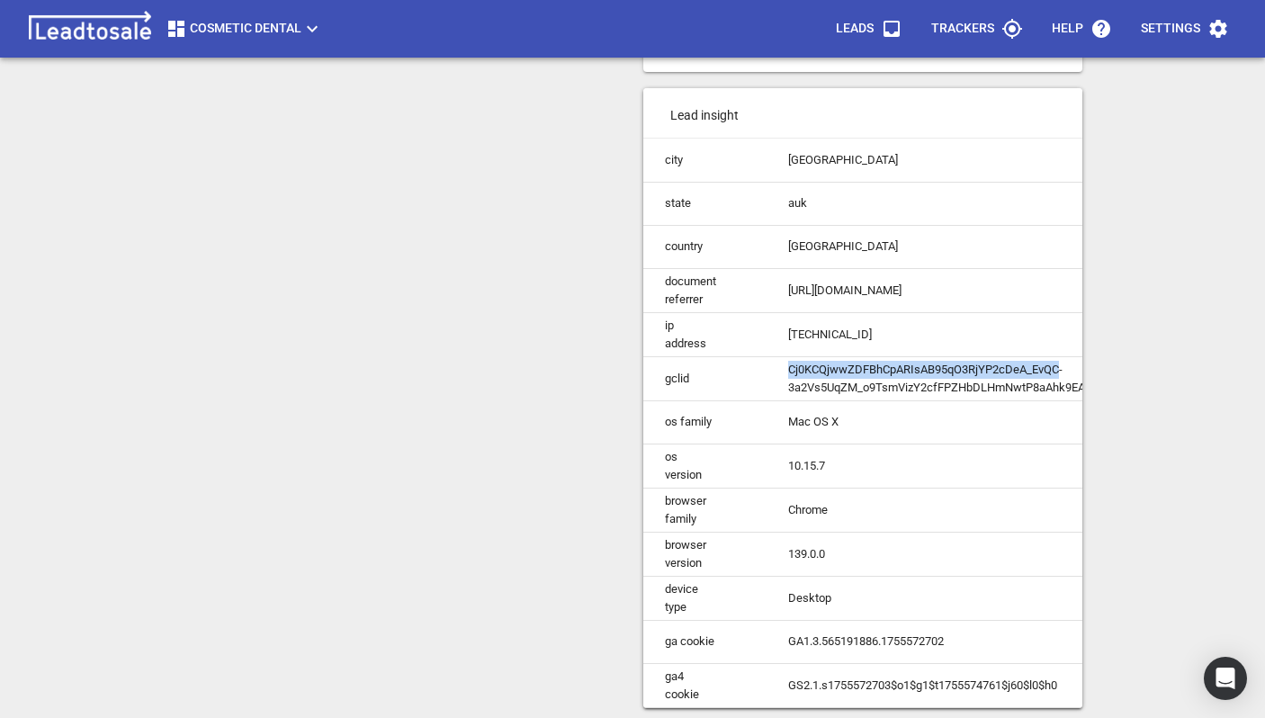
click at [797, 366] on td "Cj0KCQjwwZDFBhCpARIsAB95qO3RjYP2cDeA_EvQC-3a2Vs5UqZM_o9TsmVizY2cfFPZHbDLHmNwtP8…" at bounding box center [957, 378] width 382 height 44
copy td "Cj0KCQjwwZDFBhCpARIsAB95qO3RjYP2cDeA_EvQC-3a2Vs5UqZM_o9TsmVizY2cfFPZHbDLHmNwtP8…"
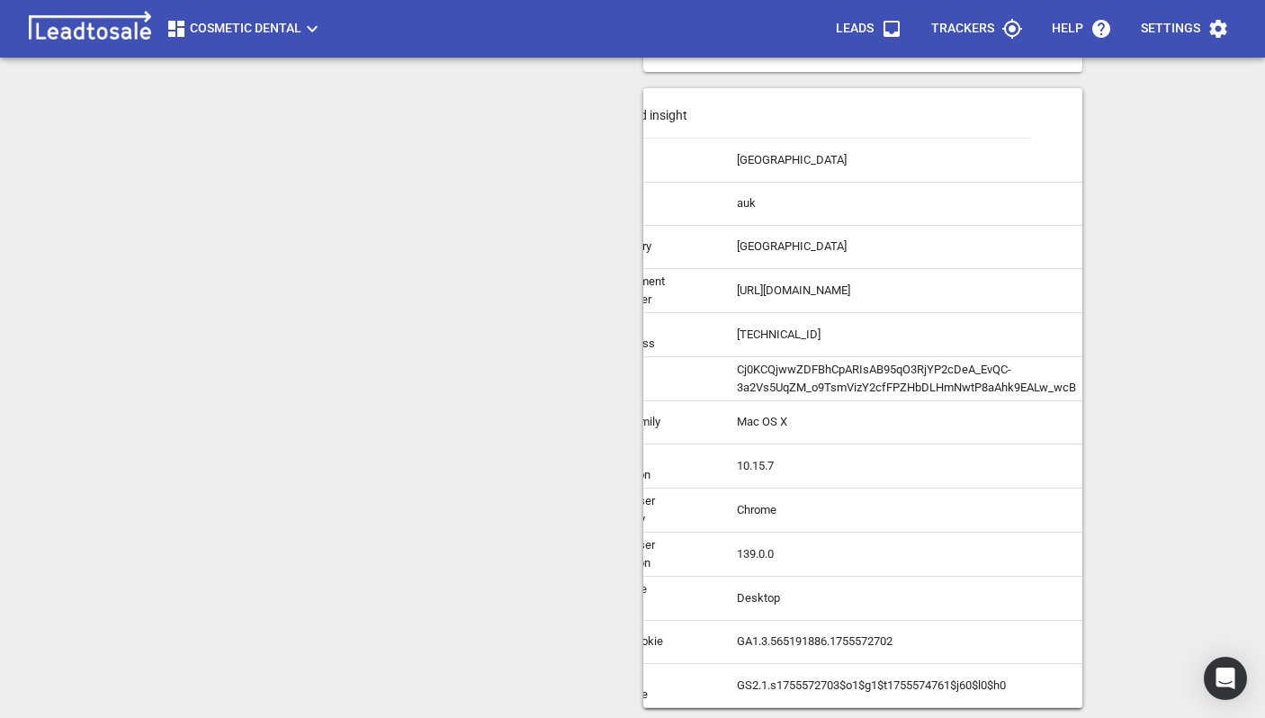
scroll to position [0, 0]
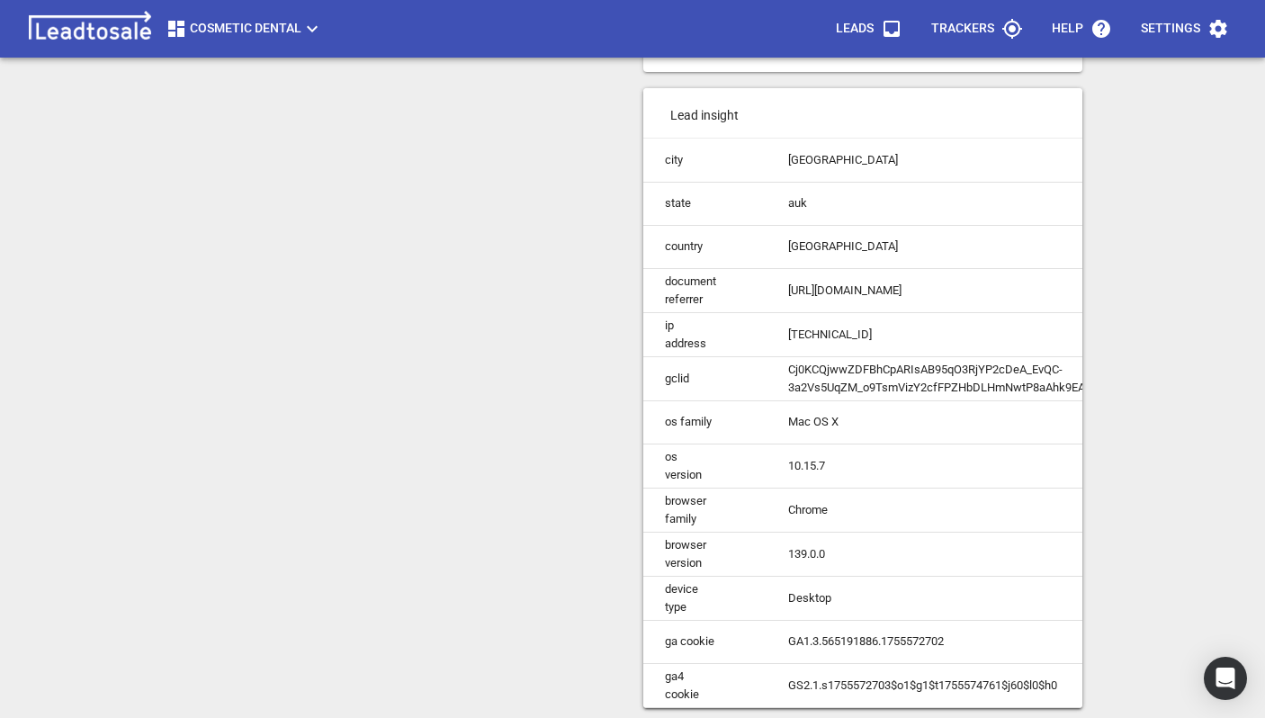
click at [856, 683] on td "GS2.1.s1755572703$o1$g1$t1755574761$j60$l0$h0" at bounding box center [957, 685] width 382 height 44
click at [837, 684] on td "GS2.1.s1755572703$o1$g1$t1755574761$j60$l0$h0" at bounding box center [957, 685] width 382 height 44
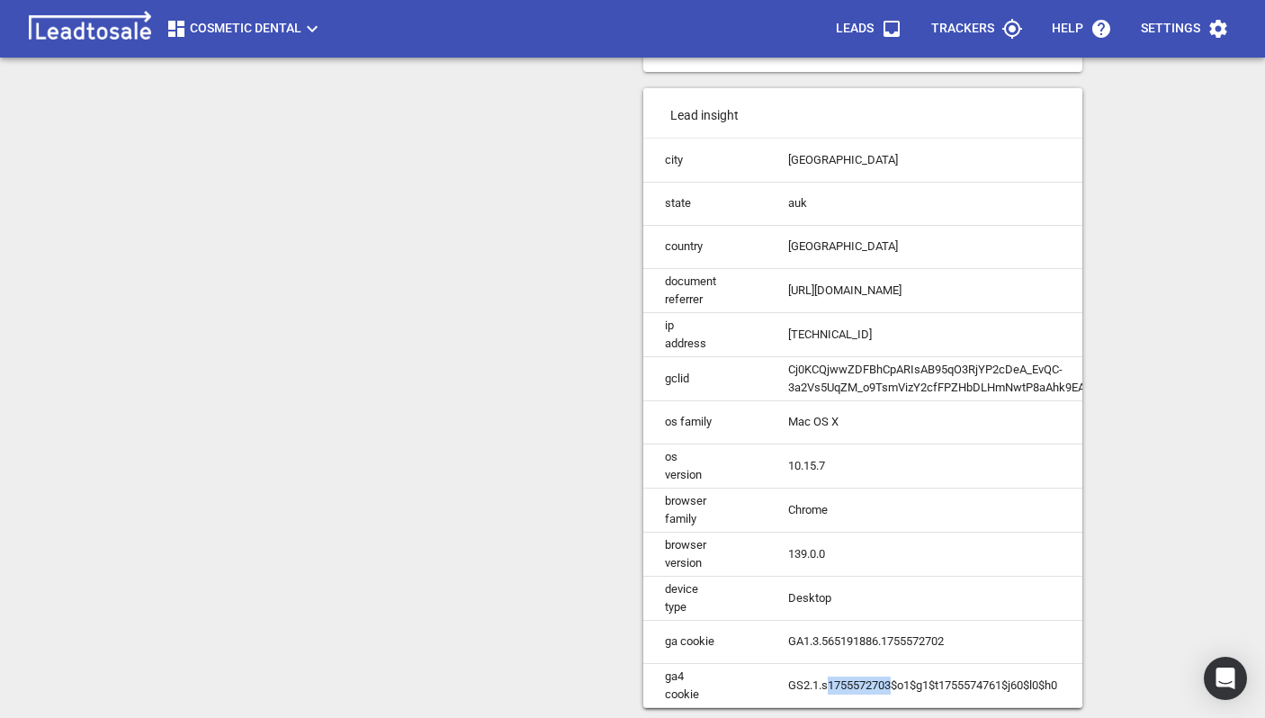
drag, startPoint x: 831, startPoint y: 685, endPoint x: 897, endPoint y: 685, distance: 65.7
click at [897, 685] on td "GS2.1.s1755572703$o1$g1$t1755574761$j60$l0$h0" at bounding box center [957, 685] width 382 height 44
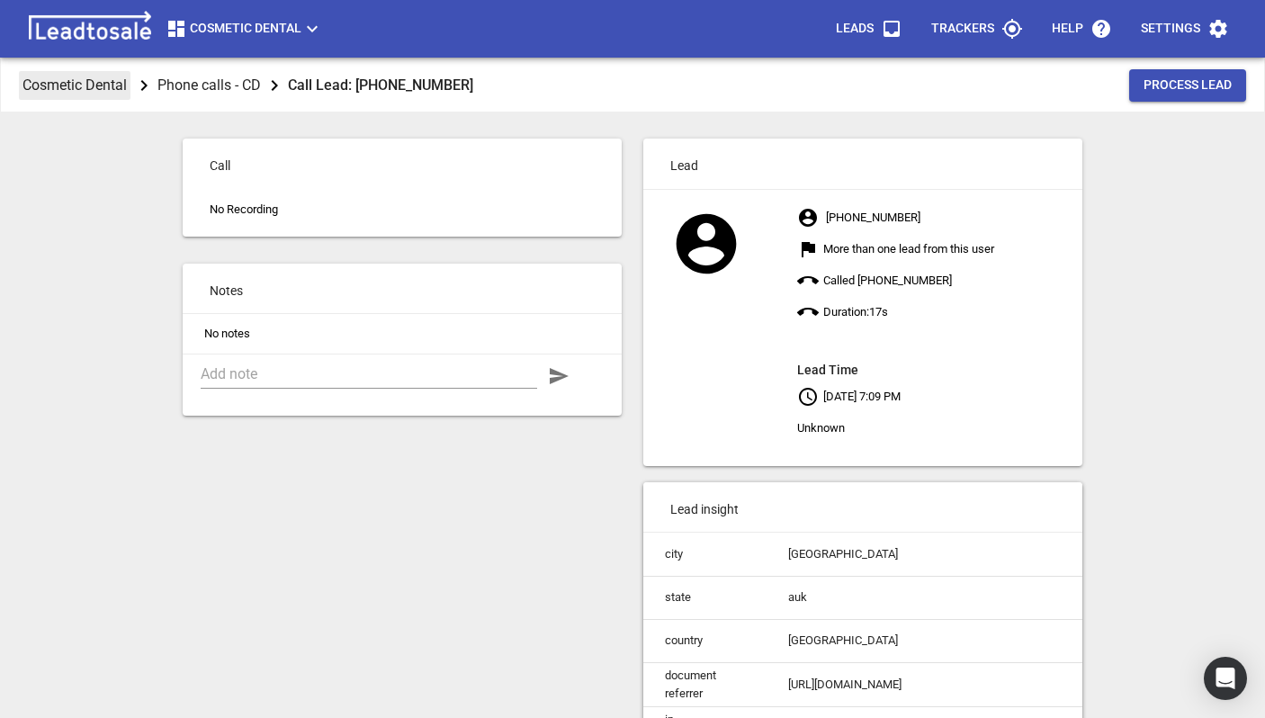
click at [86, 84] on p "Cosmetic Dental" at bounding box center [74, 85] width 104 height 21
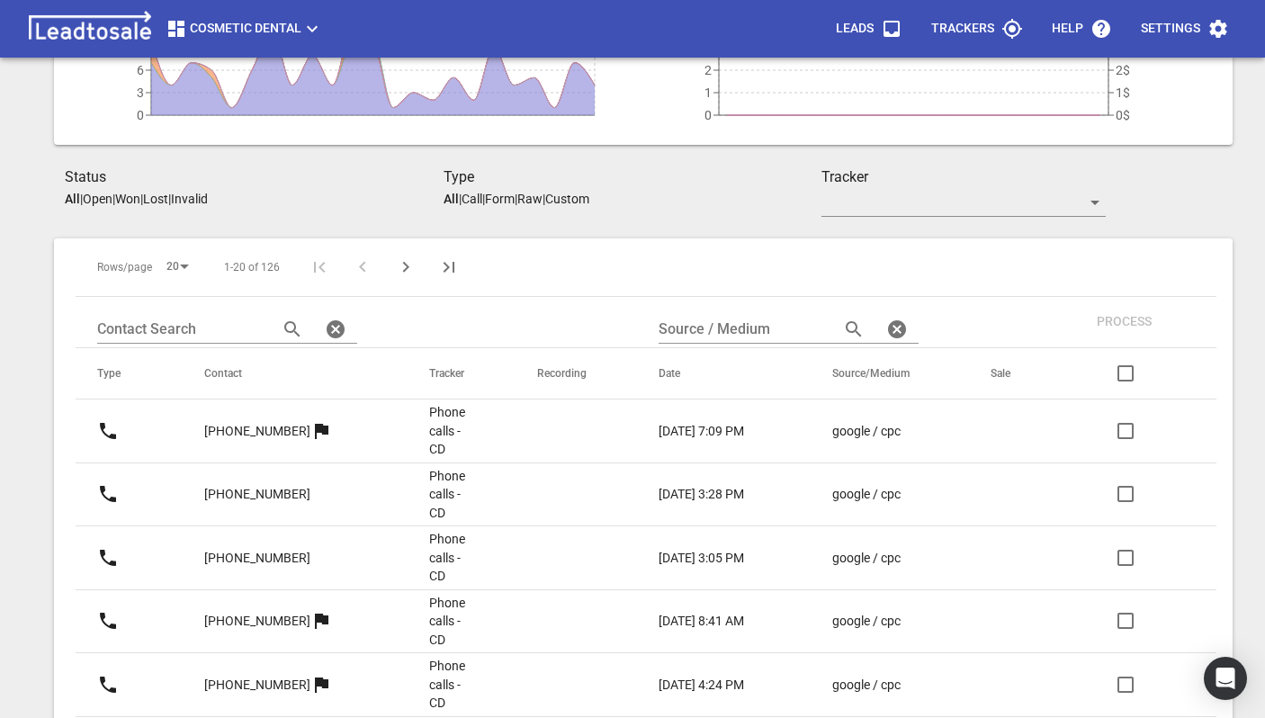
scroll to position [376, 0]
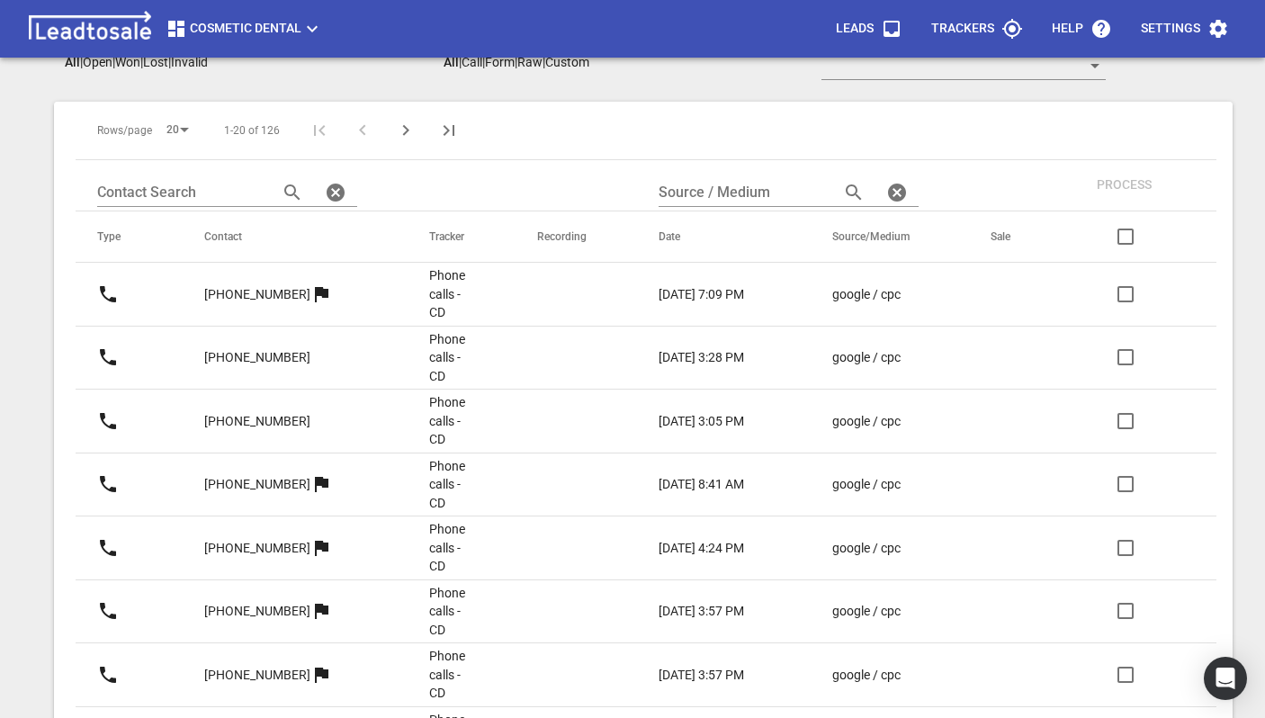
click at [265, 300] on p "[PHONE_NUMBER]" at bounding box center [257, 294] width 106 height 19
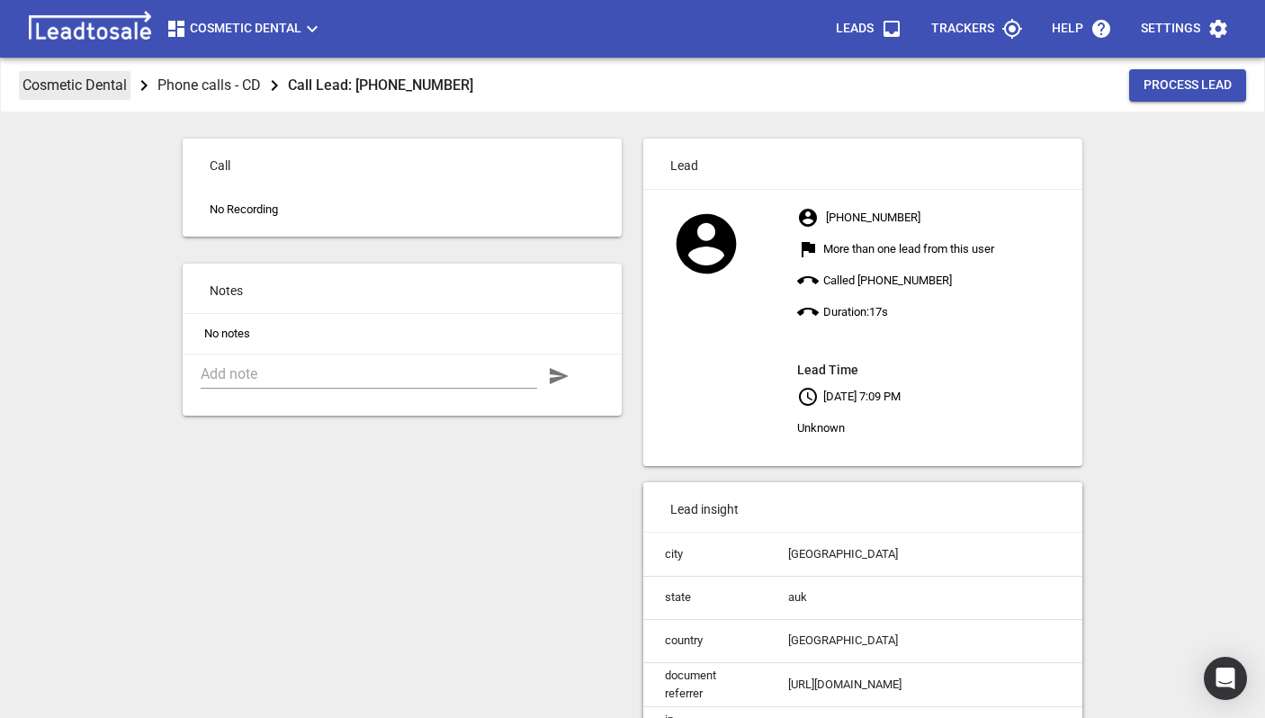
click at [79, 88] on p "Cosmetic Dental" at bounding box center [74, 85] width 104 height 21
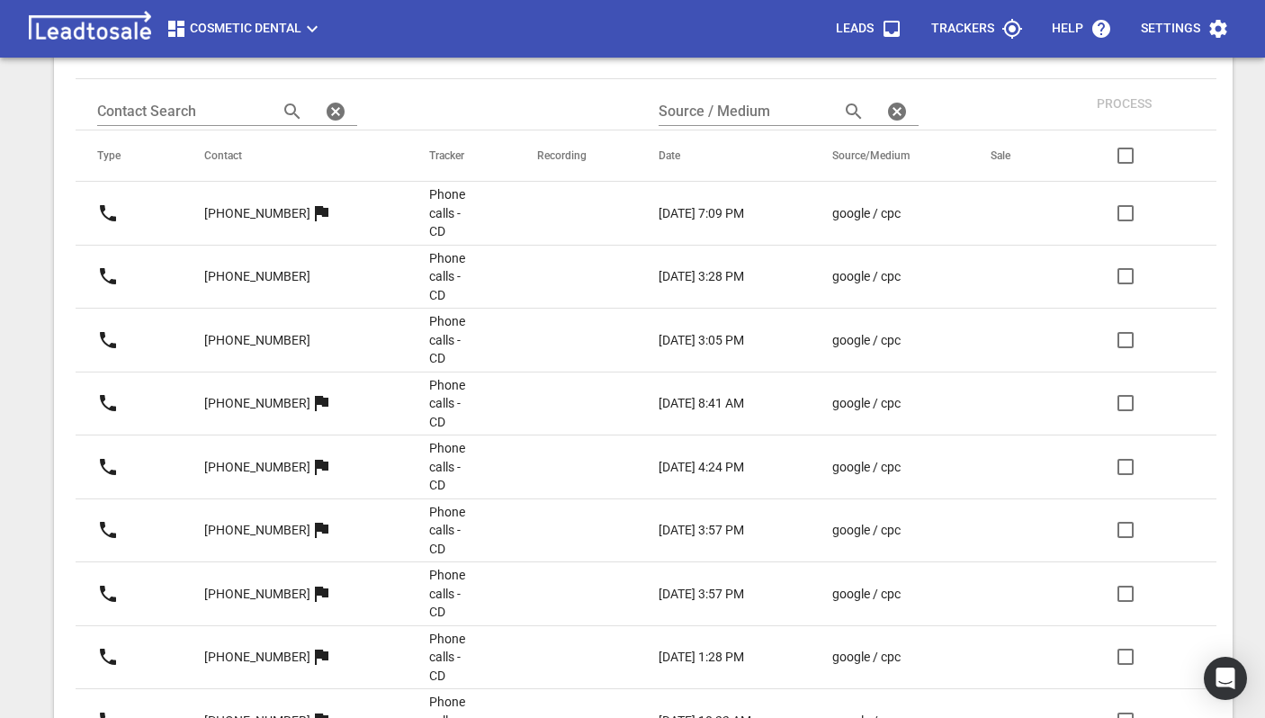
scroll to position [456, 0]
click at [261, 279] on p "[PHONE_NUMBER]" at bounding box center [257, 277] width 106 height 19
